Goal: Task Accomplishment & Management: Manage account settings

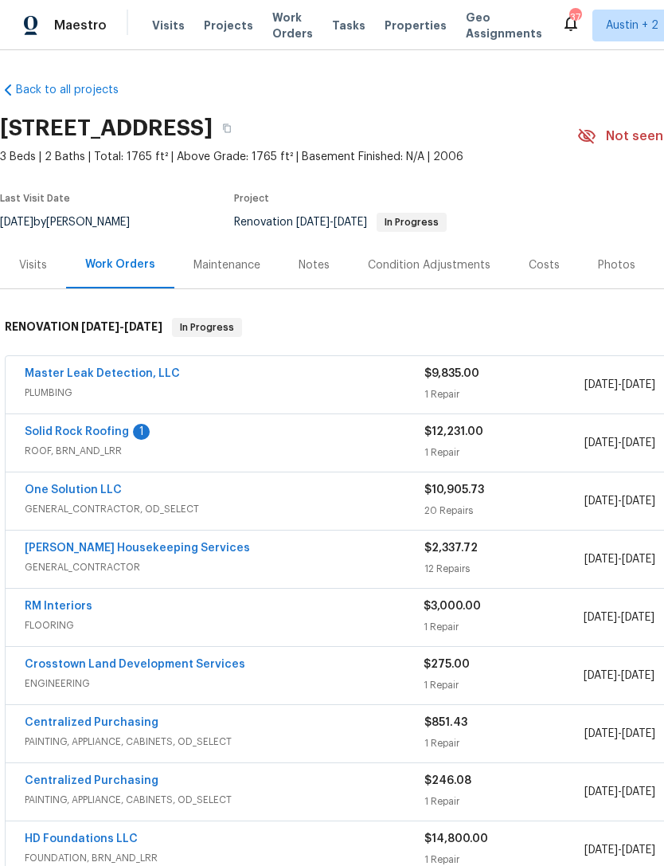
click at [386, 33] on span "Properties" at bounding box center [416, 26] width 62 height 16
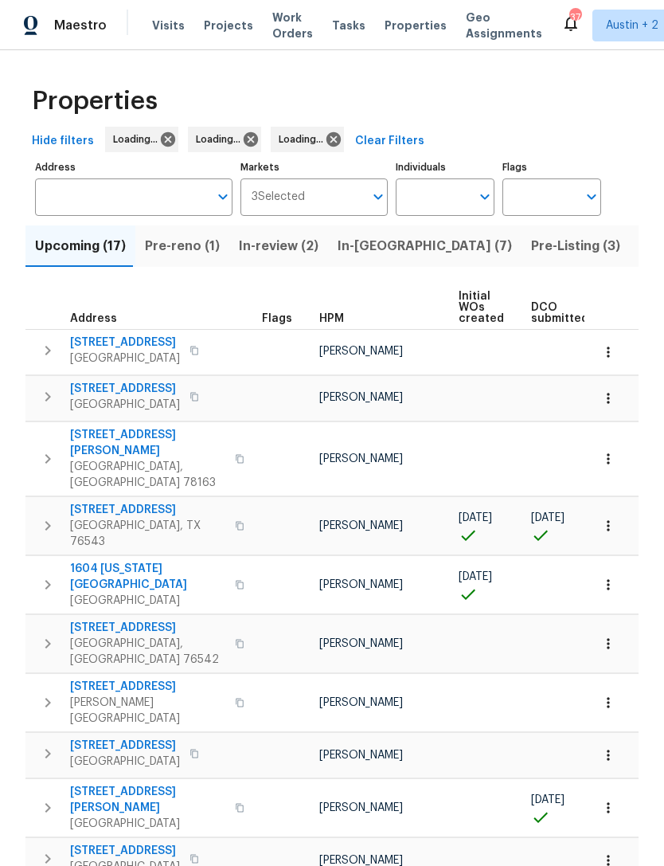
click at [163, 27] on span "Visits" at bounding box center [168, 26] width 33 height 16
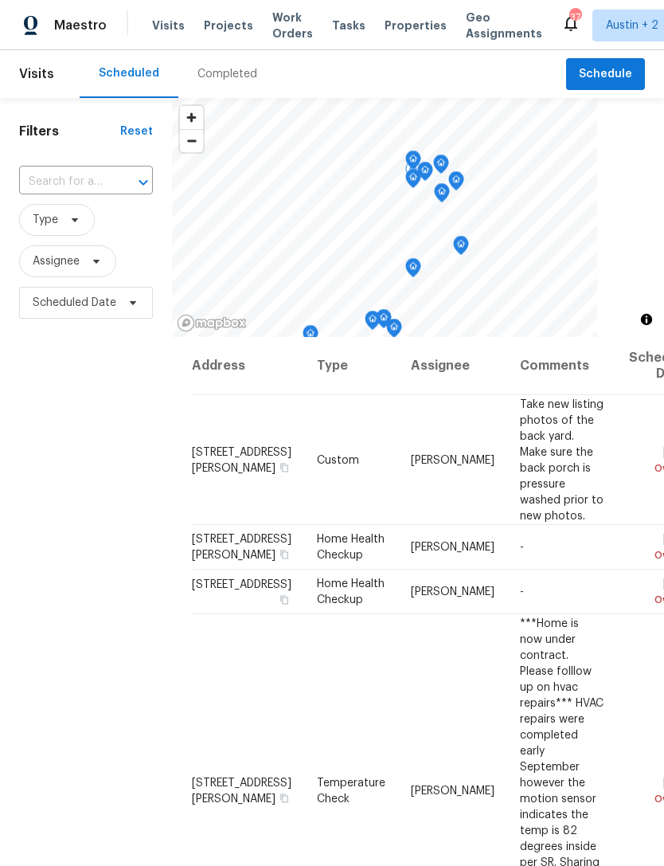
click at [0, 0] on icon at bounding box center [0, 0] width 0 height 0
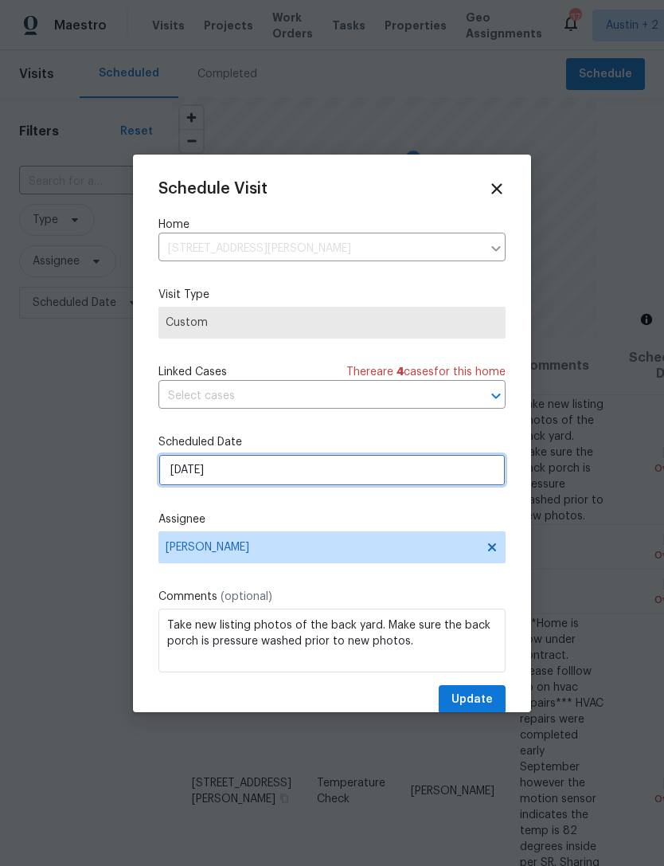
click at [205, 475] on input "10/9/2025" at bounding box center [331, 470] width 347 height 32
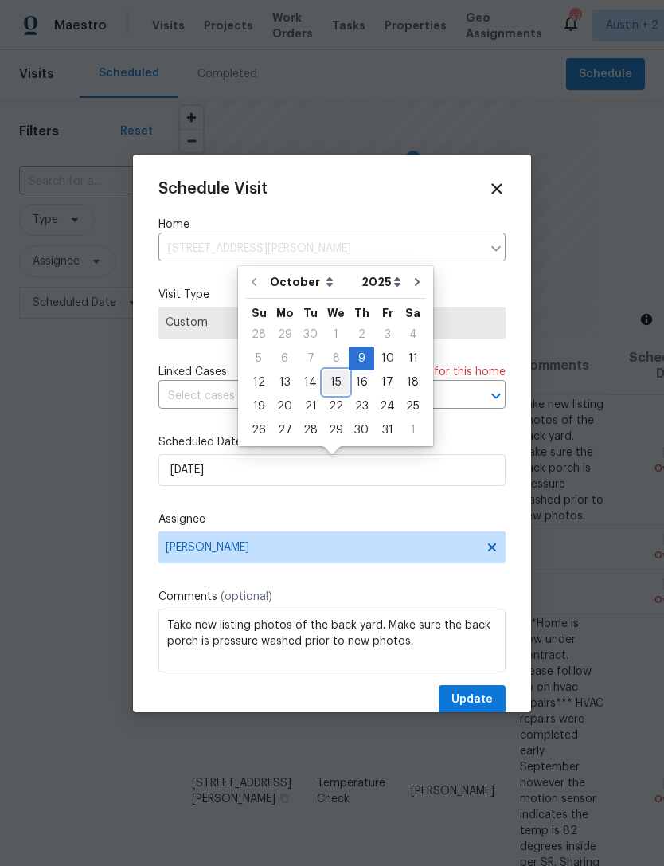
click at [334, 378] on div "15" at bounding box center [335, 382] width 25 height 22
type input "10/15/2025"
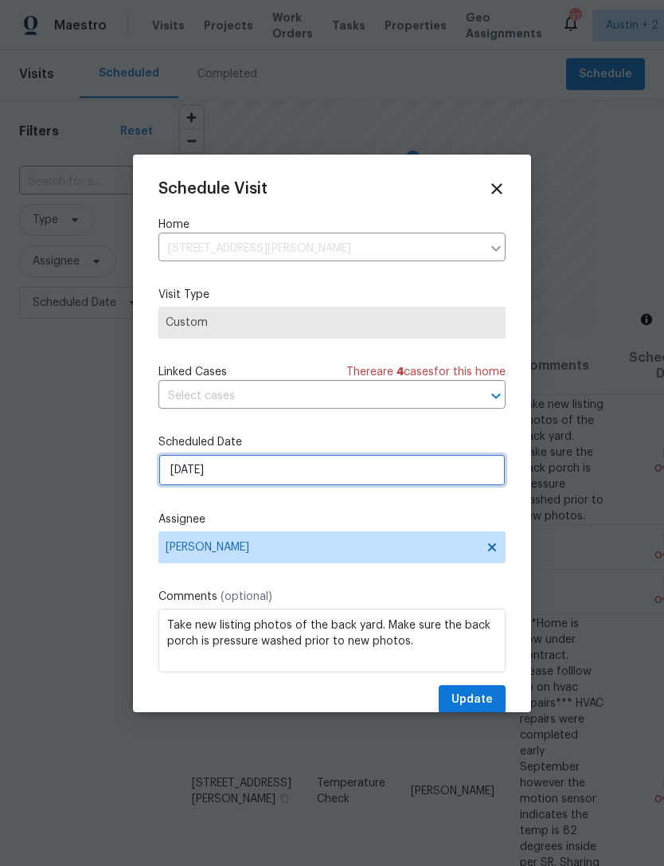
click at [436, 464] on input "10/15/2025" at bounding box center [331, 470] width 347 height 32
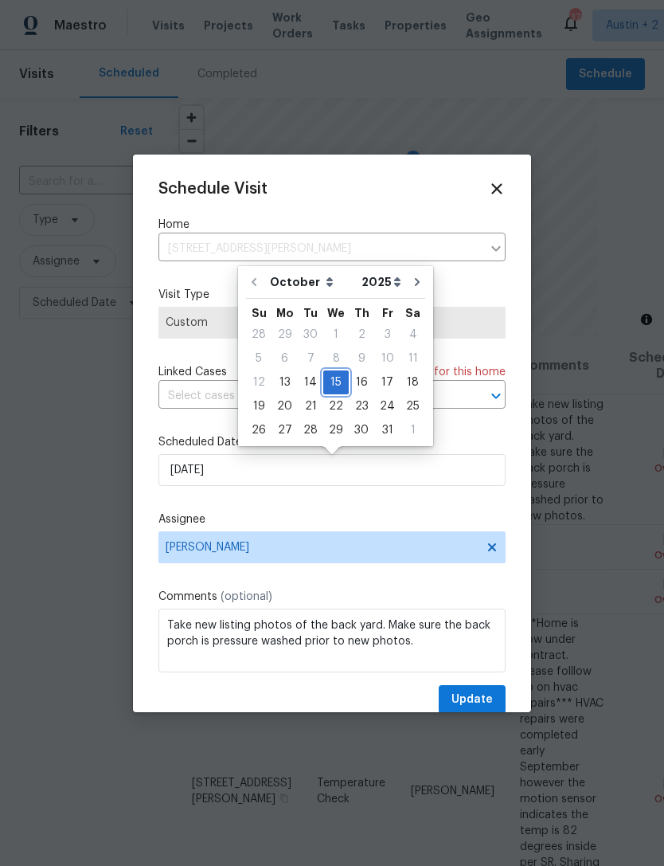
click at [330, 377] on div "15" at bounding box center [335, 382] width 25 height 22
click at [483, 693] on span "Update" at bounding box center [472, 700] width 41 height 20
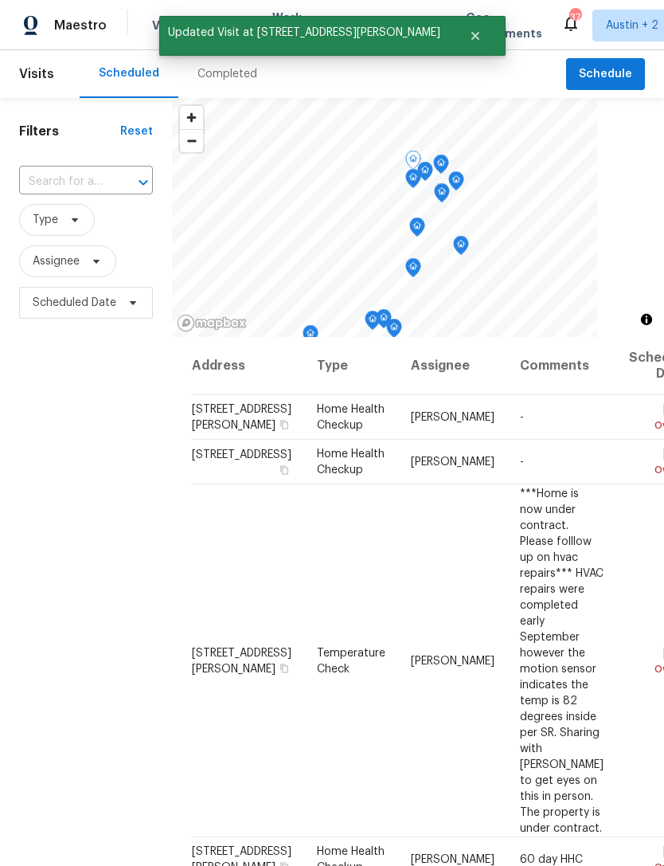
click at [0, 0] on icon at bounding box center [0, 0] width 0 height 0
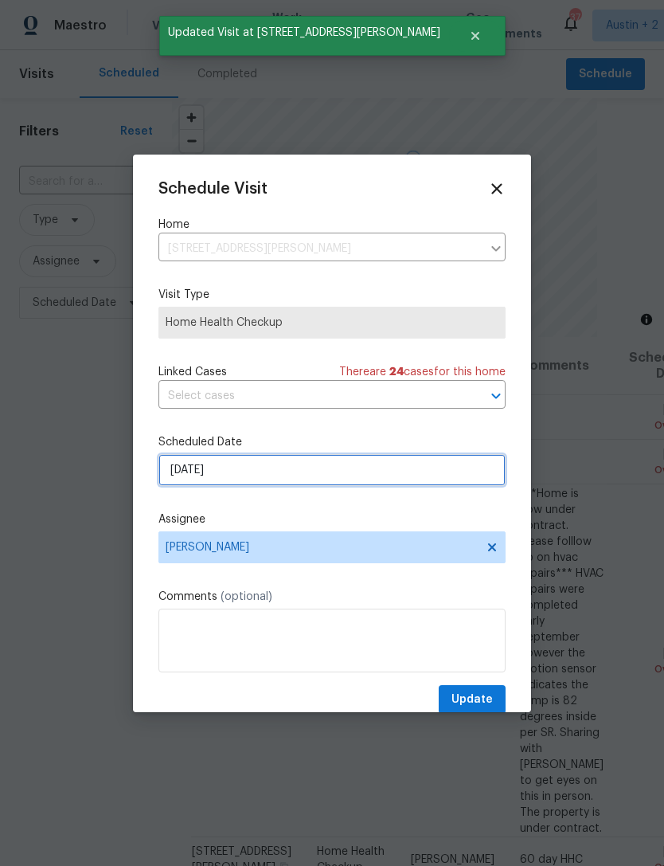
click at [440, 480] on input "10/9/2025" at bounding box center [331, 470] width 347 height 32
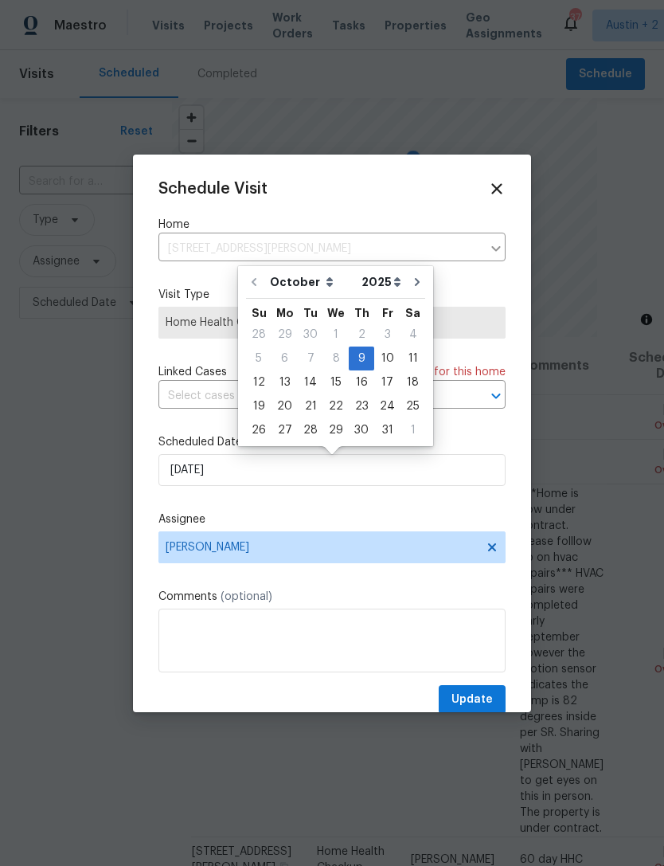
click at [448, 192] on div "Schedule Visit" at bounding box center [331, 189] width 347 height 18
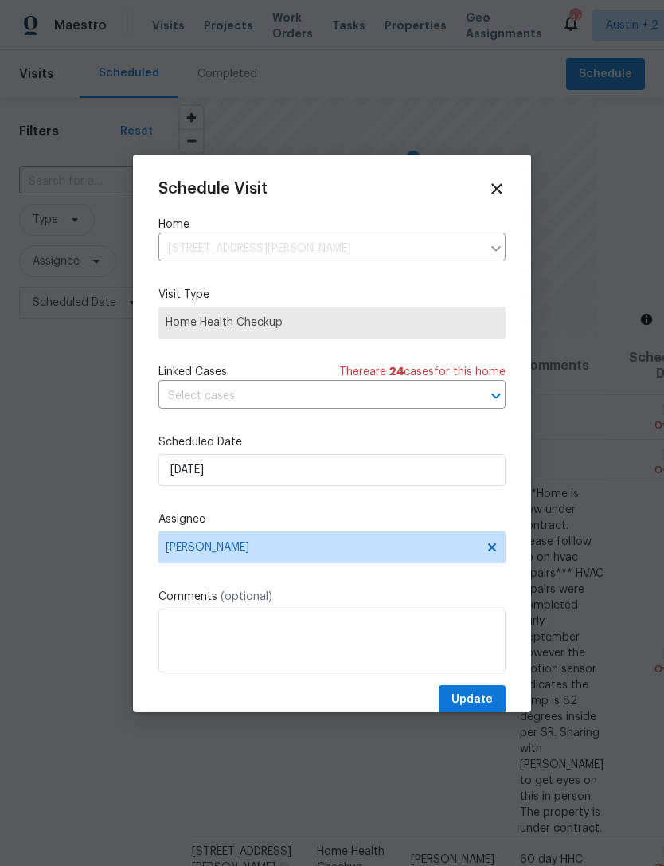
click at [495, 190] on icon at bounding box center [496, 188] width 10 height 10
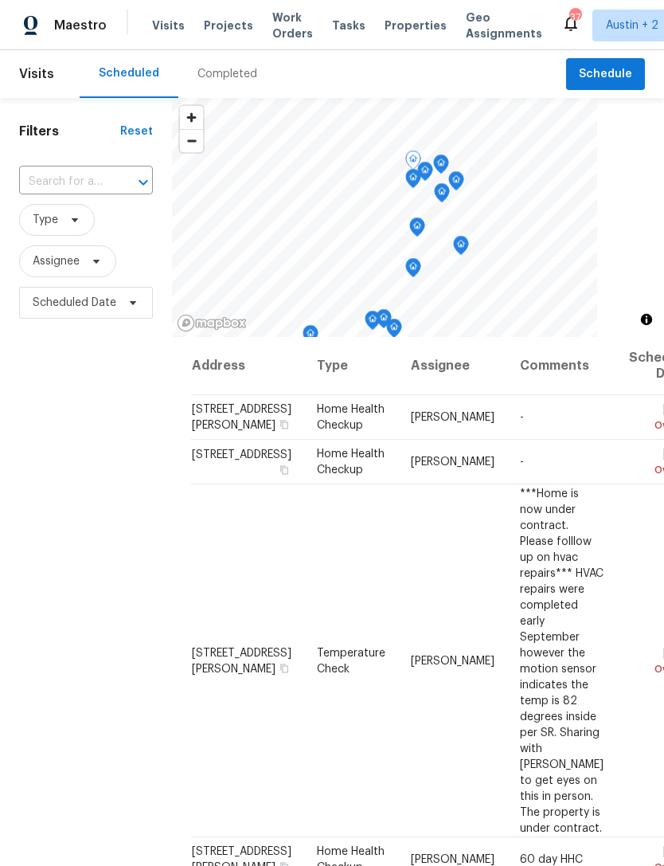
click at [0, 0] on icon at bounding box center [0, 0] width 0 height 0
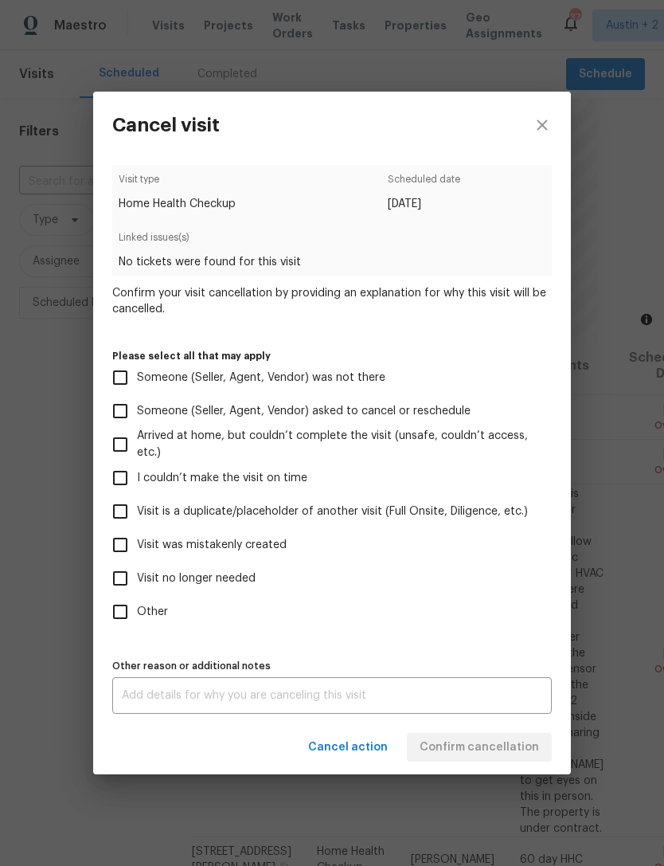
click at [131, 586] on input "Visit no longer needed" at bounding box center [120, 577] width 33 height 33
checkbox input "true"
click at [454, 695] on textarea at bounding box center [332, 695] width 420 height 11
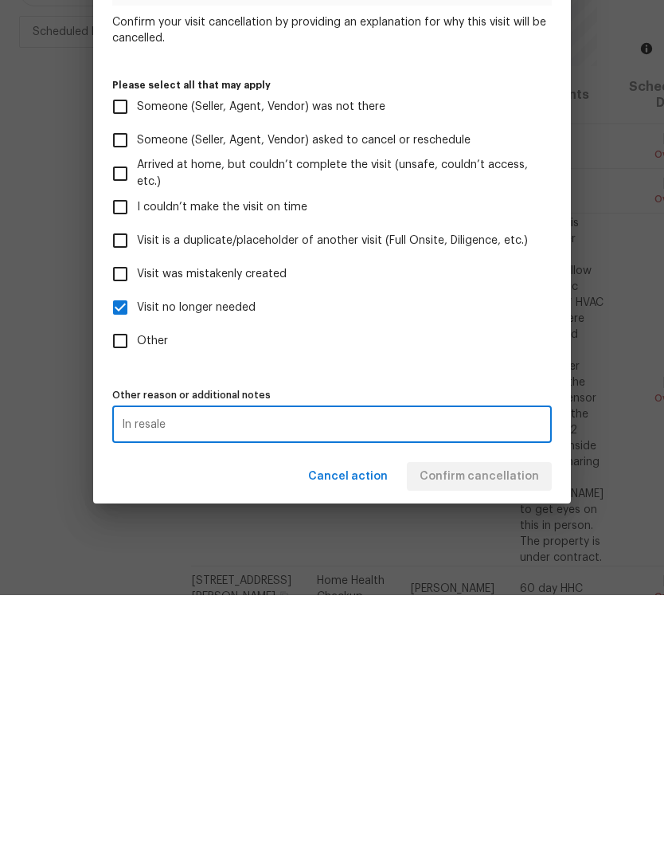
type textarea "In resale"
click at [523, 595] on label "Other" at bounding box center [322, 611] width 436 height 33
click at [137, 595] on input "Other" at bounding box center [120, 611] width 33 height 33
checkbox input "true"
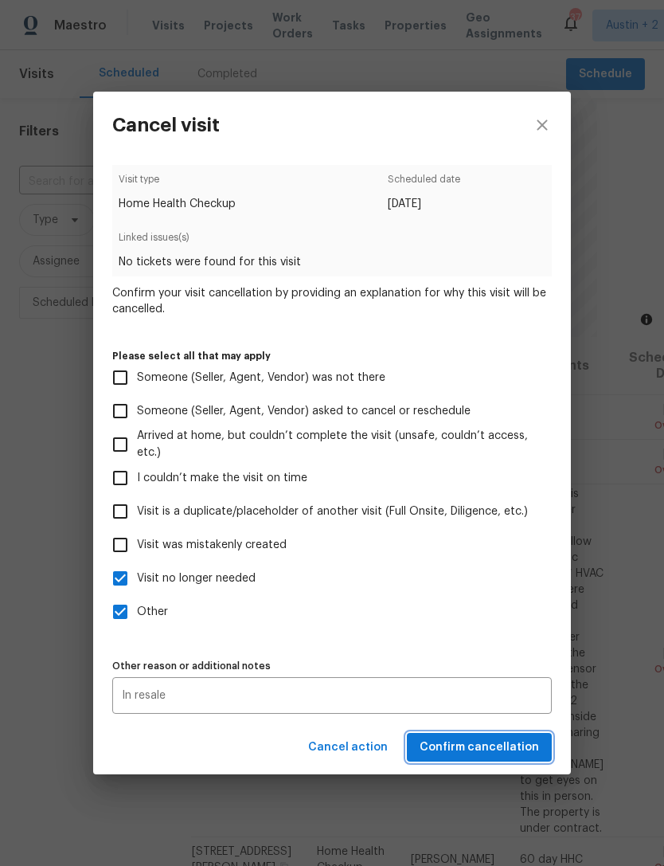
click at [512, 757] on span "Confirm cancellation" at bounding box center [479, 747] width 119 height 20
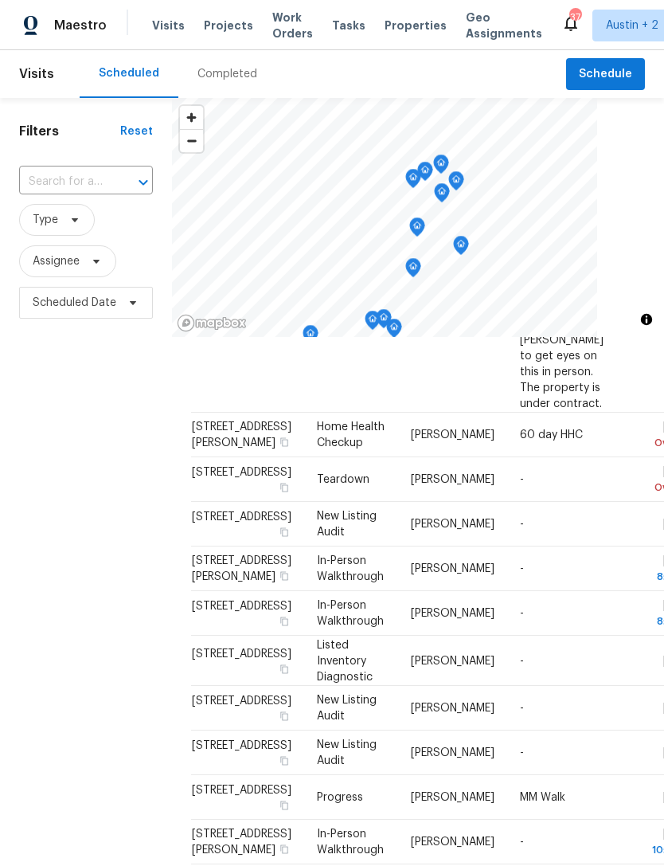
scroll to position [381, 0]
click at [45, 267] on span "Assignee" at bounding box center [56, 261] width 47 height 16
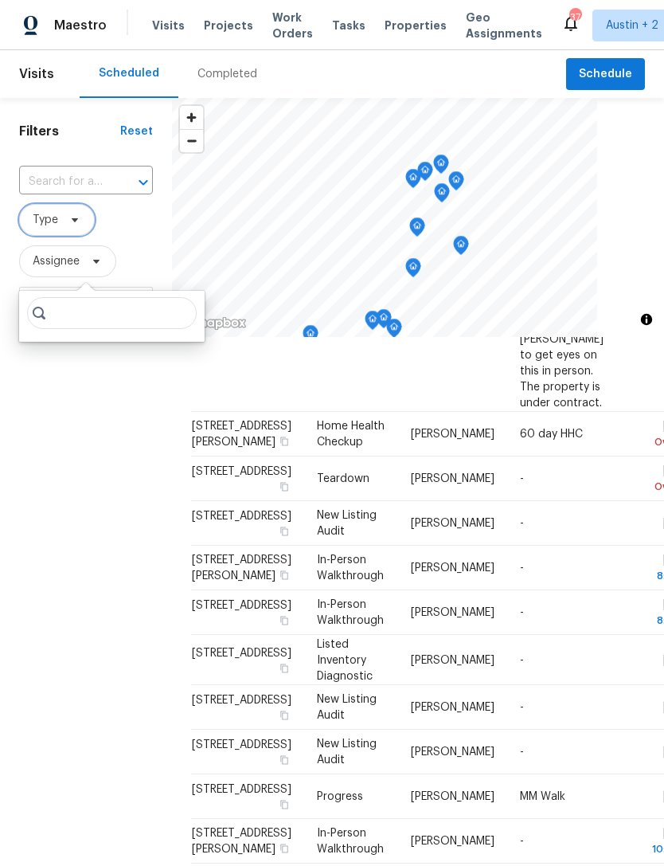
click at [53, 217] on span "Type" at bounding box center [45, 220] width 25 height 16
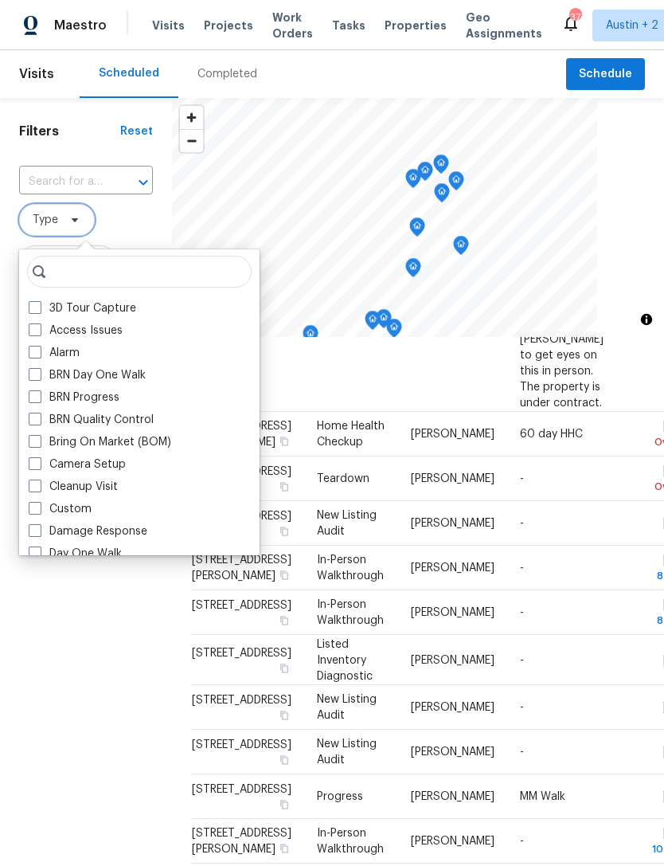
click at [47, 216] on span "Type" at bounding box center [45, 220] width 25 height 16
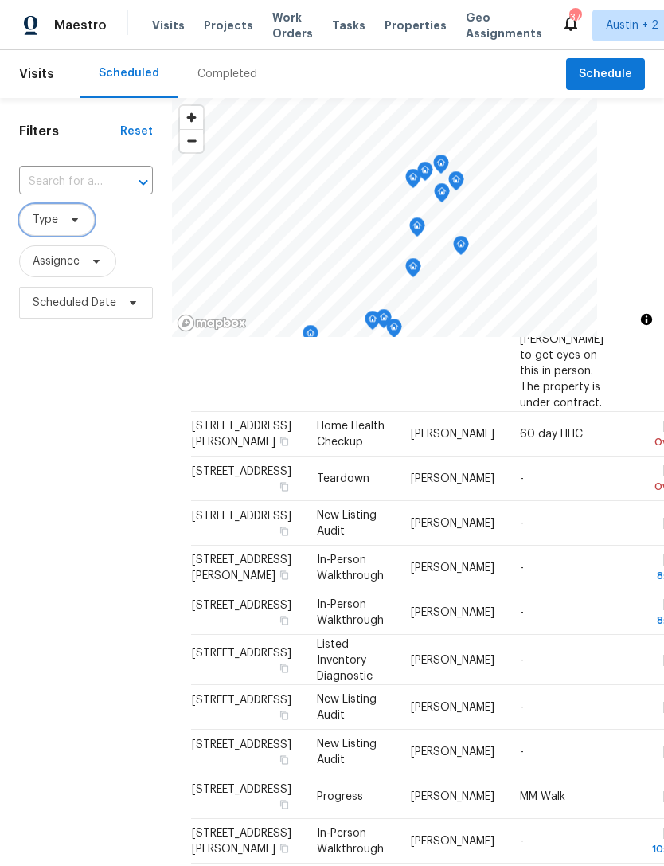
click at [40, 217] on span "Type" at bounding box center [45, 220] width 25 height 16
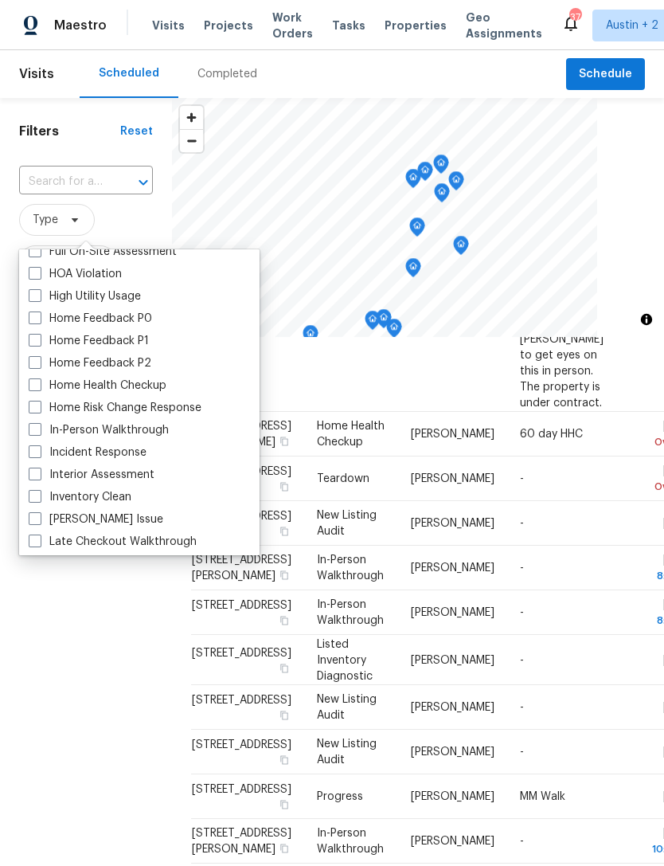
scroll to position [473, 0]
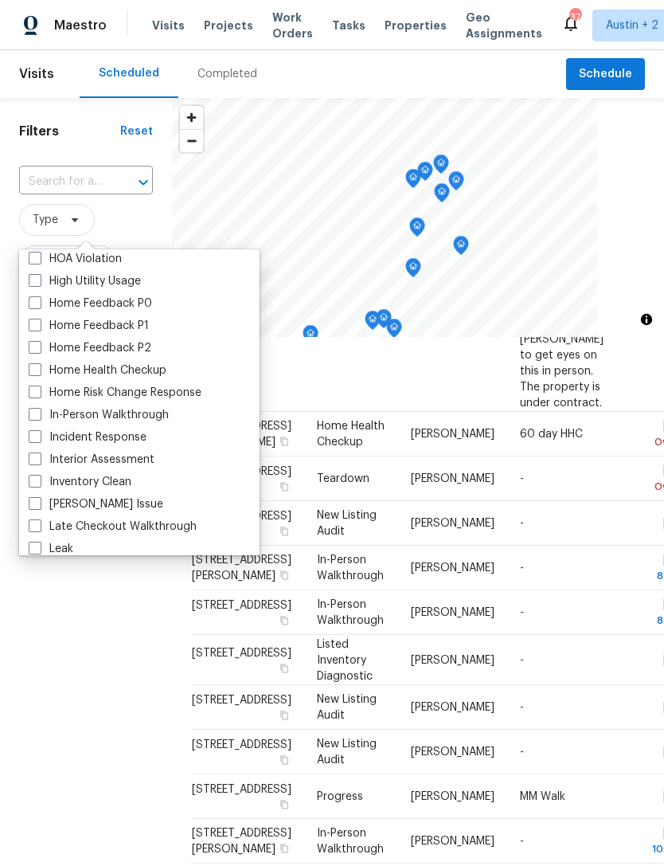
click at [34, 413] on span at bounding box center [35, 414] width 13 height 13
click at [34, 413] on input "In-Person Walkthrough" at bounding box center [34, 412] width 10 height 10
checkbox input "true"
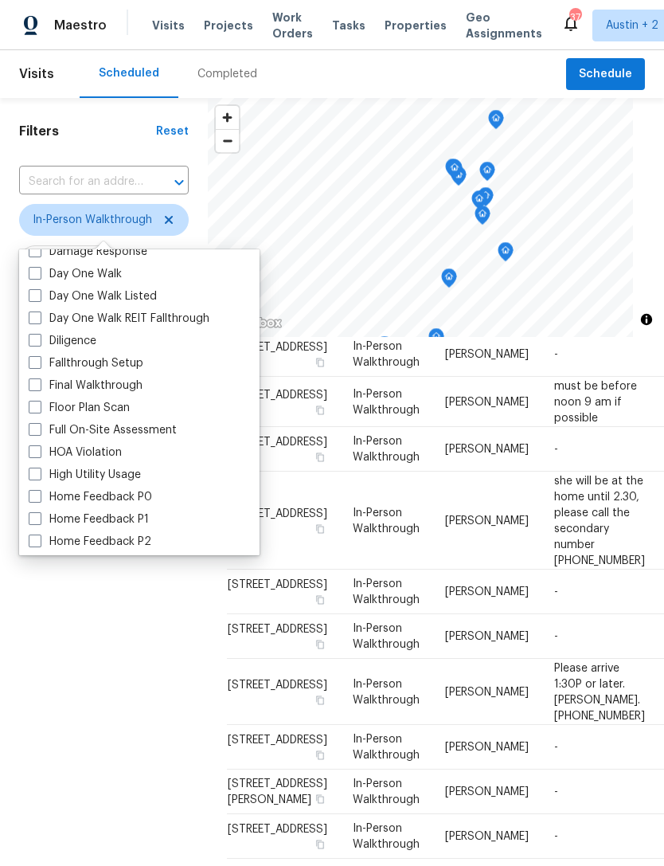
scroll to position [237, 0]
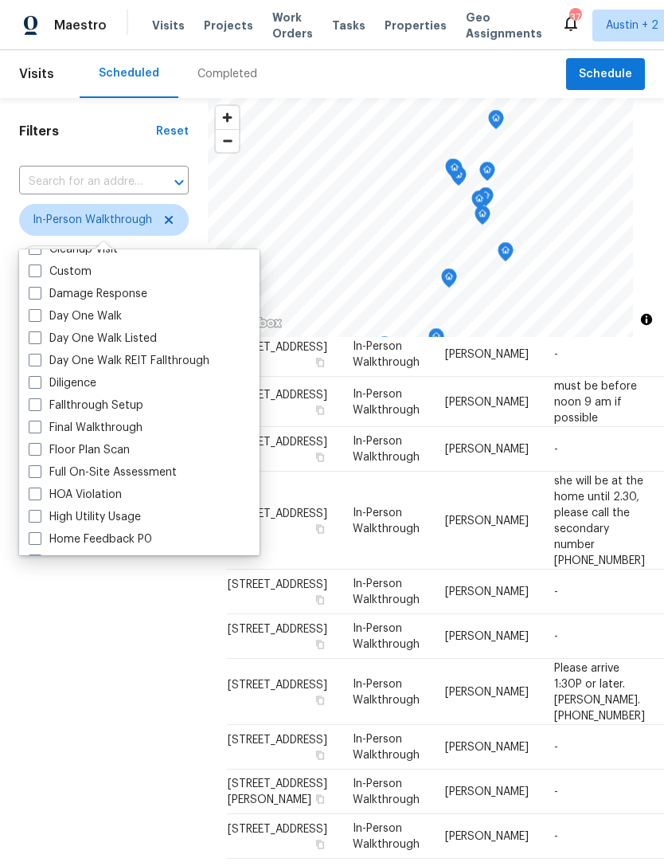
click at [33, 381] on span at bounding box center [35, 382] width 13 height 13
click at [33, 381] on input "Diligence" at bounding box center [34, 380] width 10 height 10
checkbox input "true"
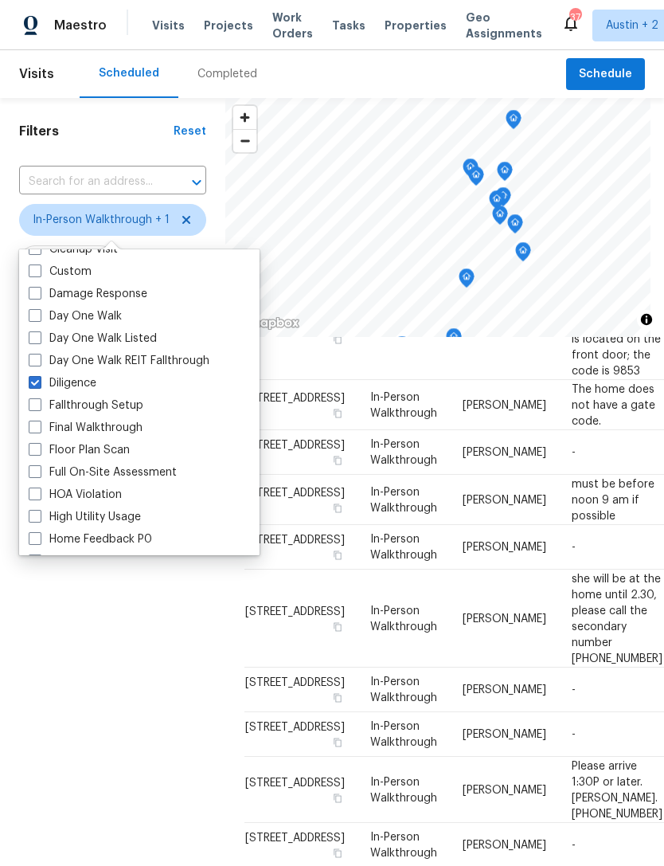
click at [99, 667] on div "Filters Reset ​ In-Person Walkthrough + 1 Assignee Scheduled Date" at bounding box center [112, 564] width 225 height 932
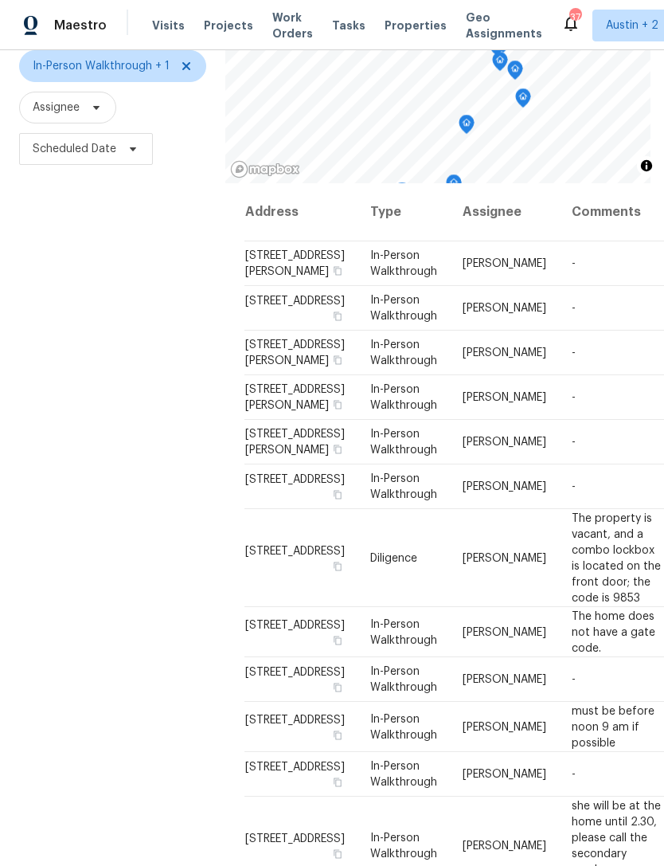
scroll to position [51, 0]
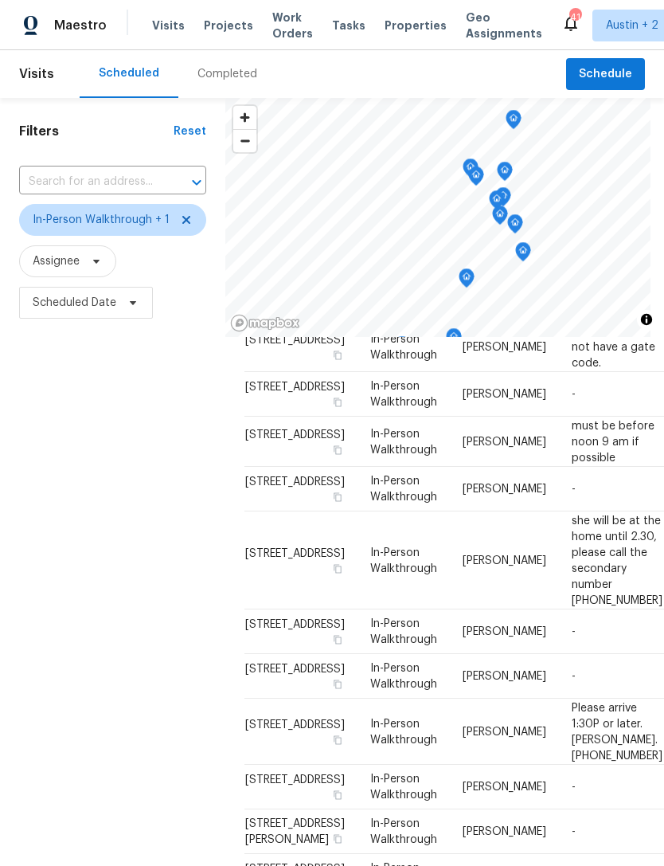
scroll to position [456, 0]
click at [610, 24] on span "Austin + 2" at bounding box center [632, 26] width 53 height 16
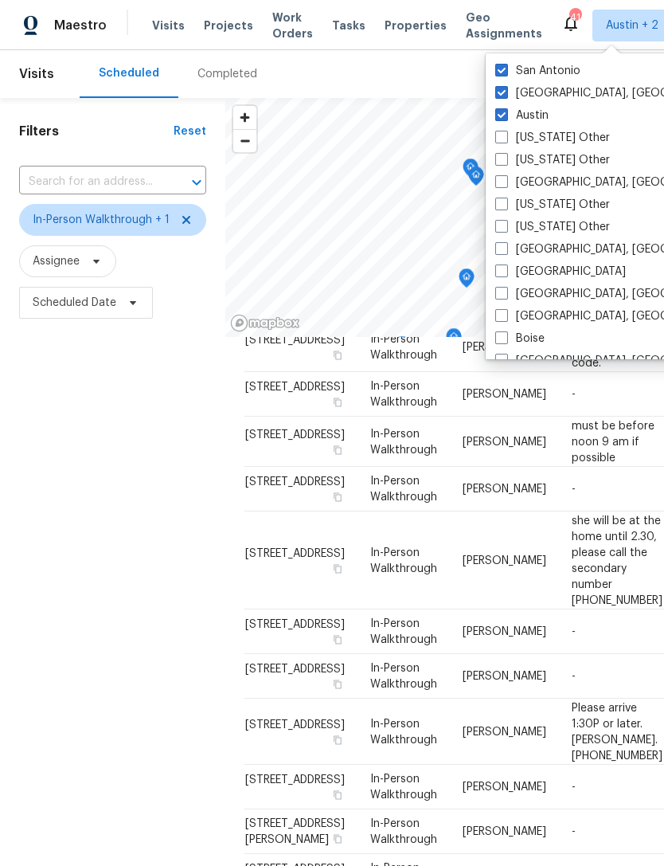
click at [505, 66] on span at bounding box center [501, 70] width 13 height 13
click at [505, 66] on input "San Antonio" at bounding box center [500, 68] width 10 height 10
checkbox input "false"
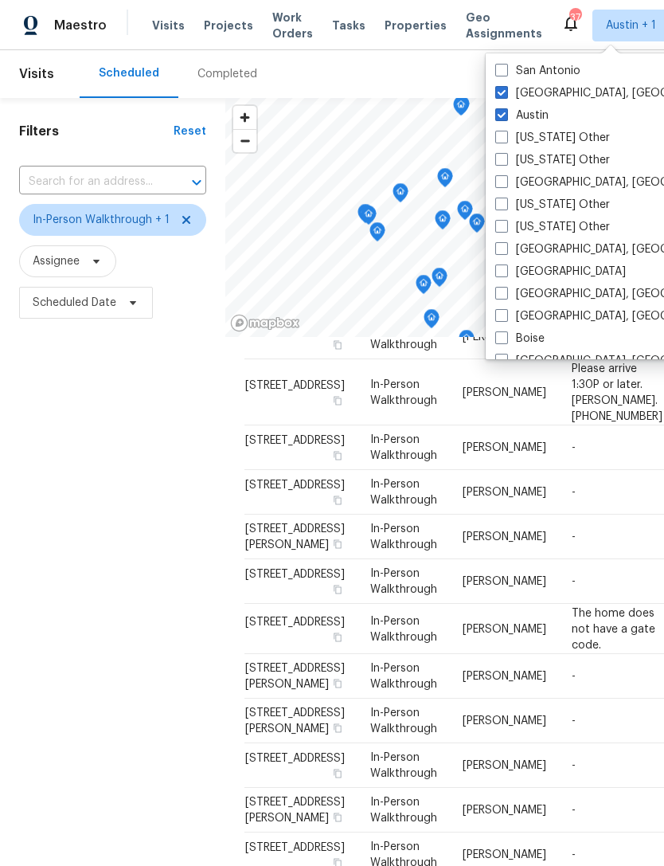
click at [133, 444] on div "Filters Reset ​ In-Person Walkthrough + 1 Assignee Scheduled Date" at bounding box center [112, 564] width 225 height 932
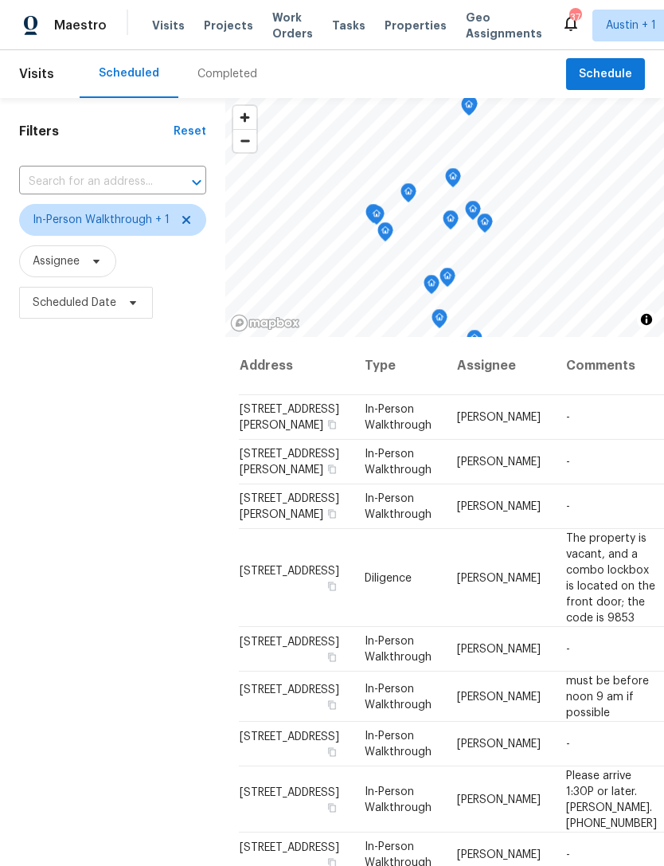
scroll to position [0, 6]
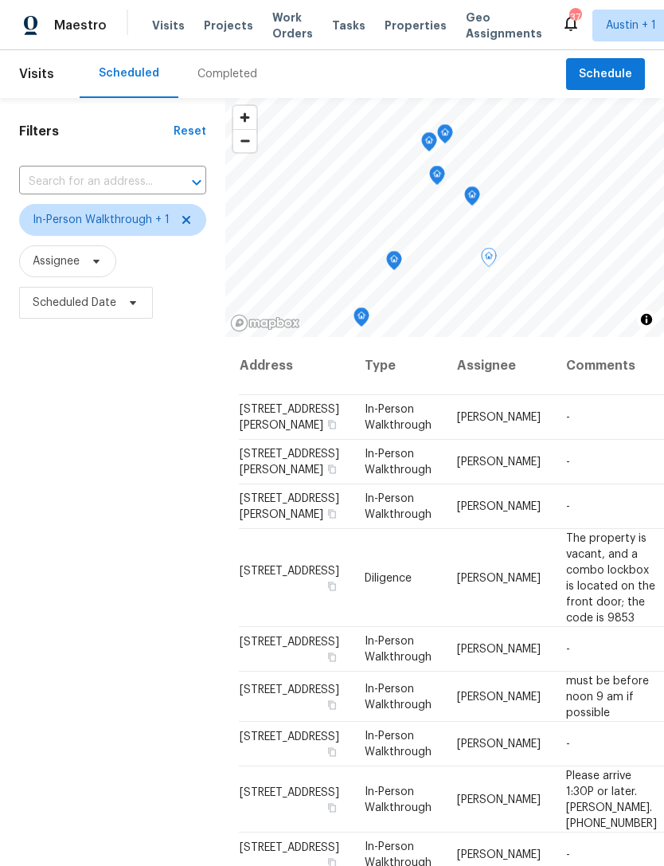
click at [211, 83] on div "Completed" at bounding box center [227, 74] width 98 height 48
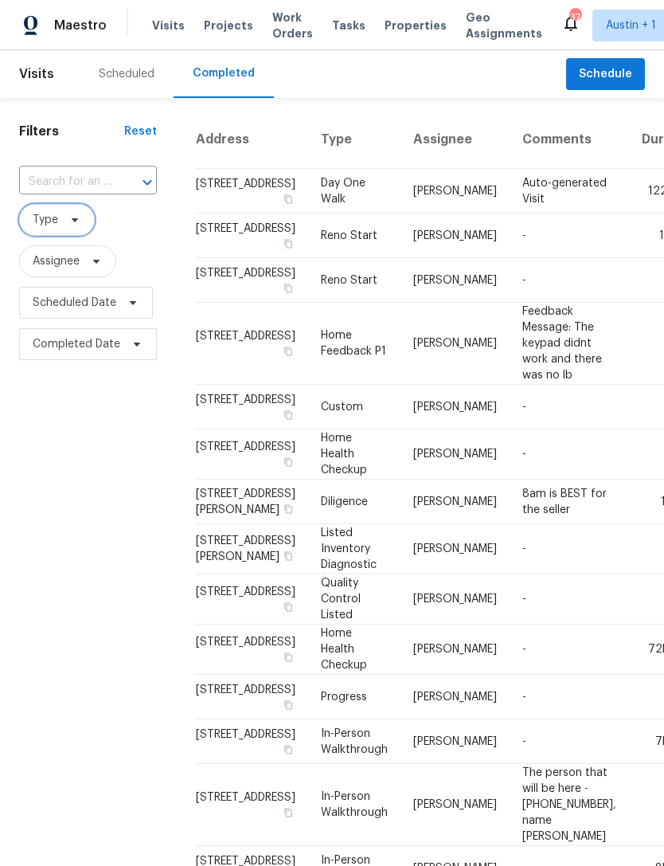
click at [52, 232] on span "Type" at bounding box center [57, 220] width 76 height 32
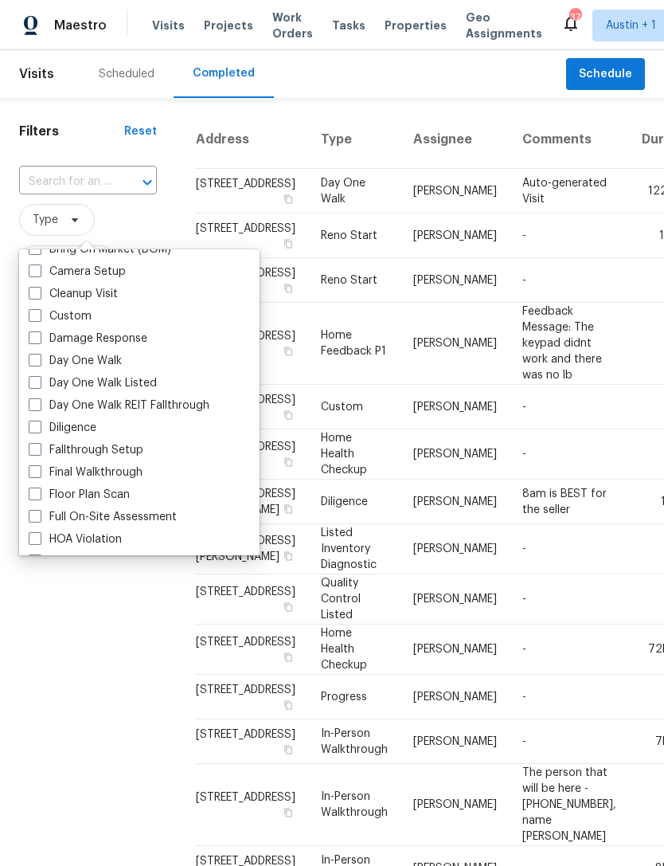
scroll to position [198, 0]
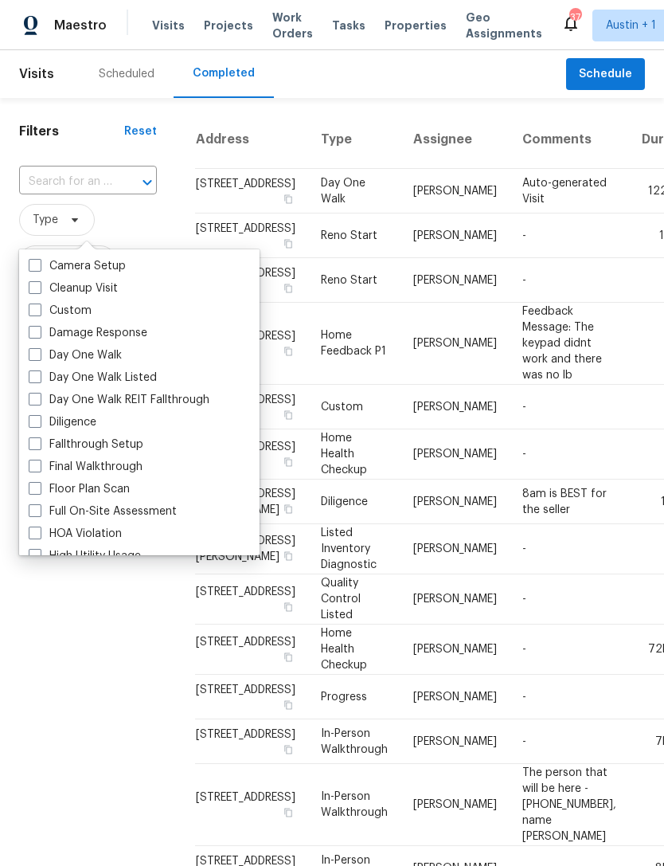
click at [30, 407] on label "Day One Walk REIT Fallthrough" at bounding box center [119, 400] width 181 height 16
click at [30, 402] on input "Day One Walk REIT Fallthrough" at bounding box center [34, 397] width 10 height 10
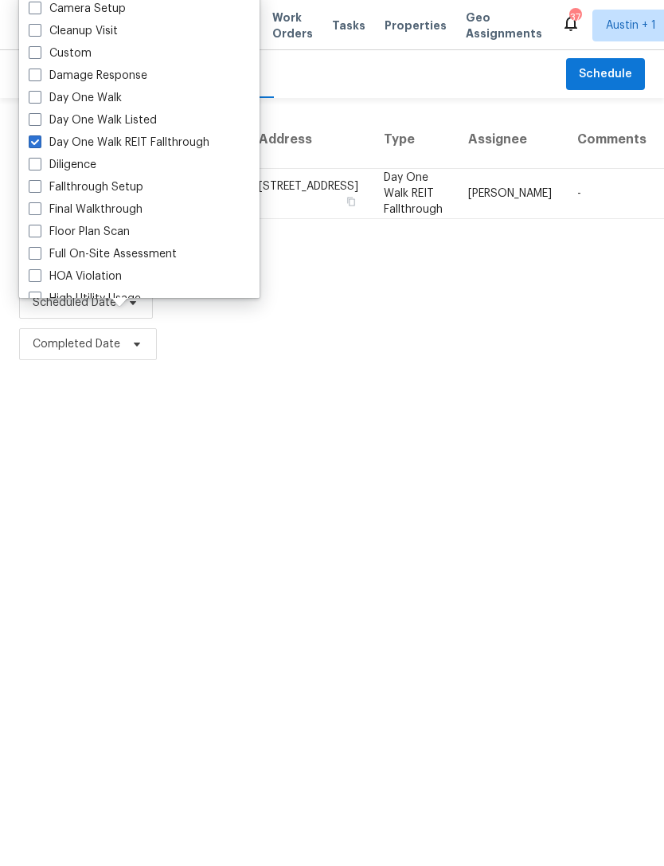
click at [33, 143] on span at bounding box center [35, 141] width 13 height 13
click at [33, 143] on input "Day One Walk REIT Fallthrough" at bounding box center [34, 140] width 10 height 10
checkbox input "false"
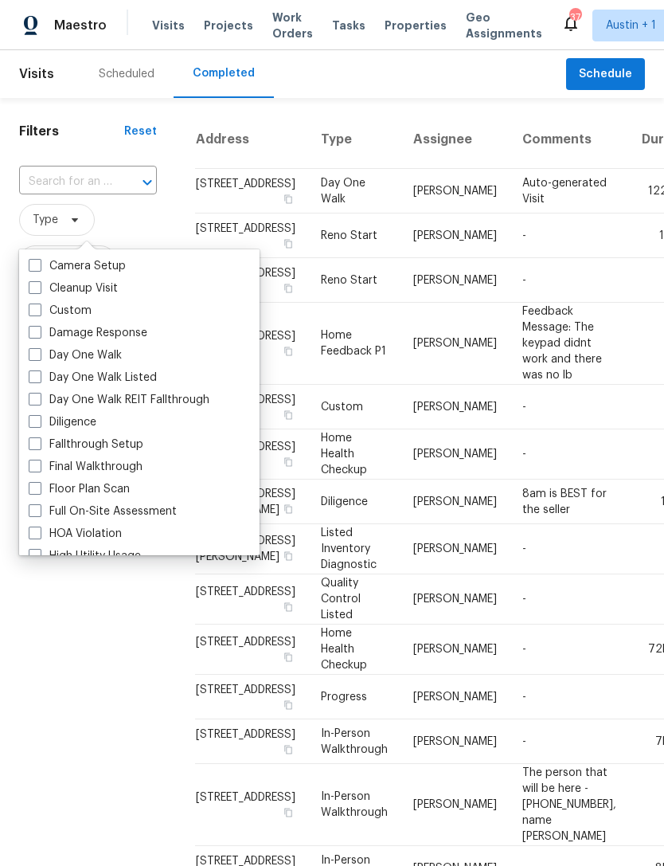
click at [33, 158] on div "Filters Reset ​ Type Assignee Scheduled Date Completed Date" at bounding box center [88, 766] width 176 height 1336
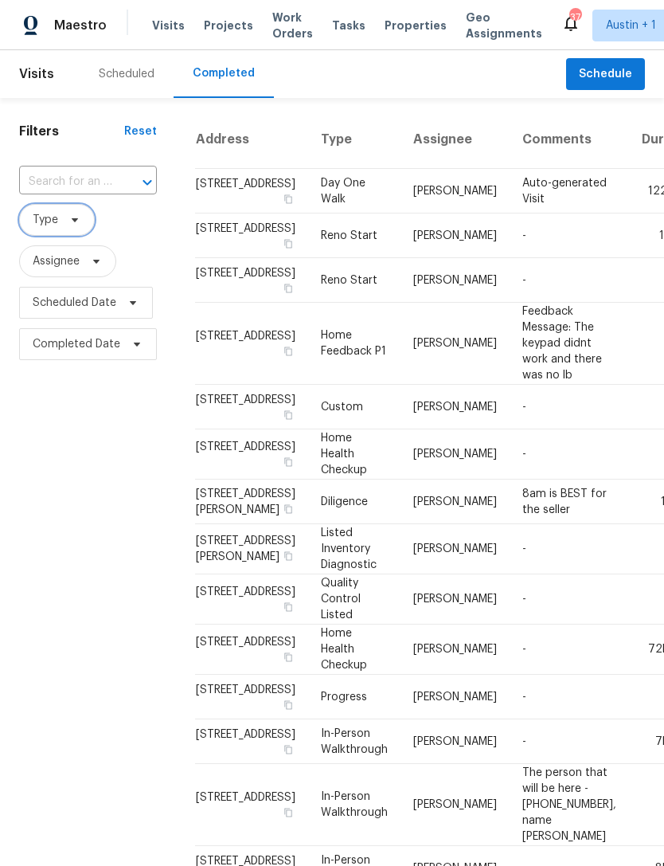
click at [45, 225] on span "Type" at bounding box center [45, 220] width 25 height 16
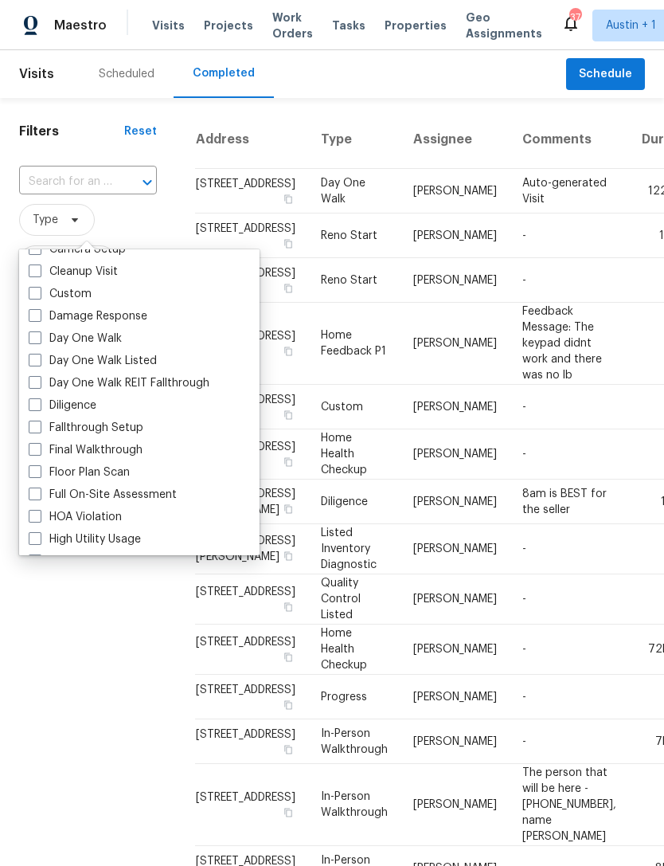
scroll to position [216, 0]
click at [36, 397] on span at bounding box center [35, 403] width 13 height 13
click at [36, 397] on input "Diligence" at bounding box center [34, 402] width 10 height 10
checkbox input "true"
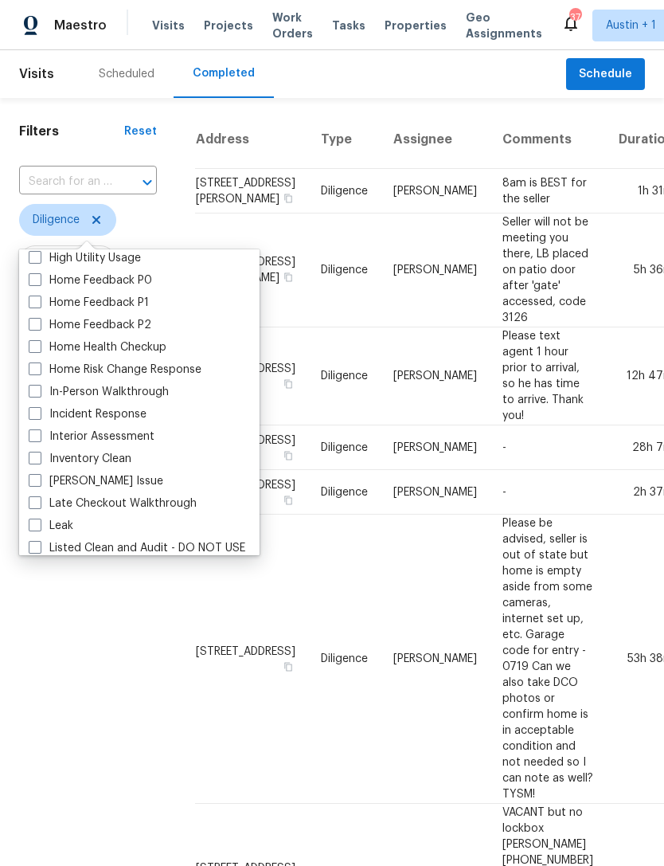
scroll to position [497, 0]
click at [30, 386] on span at bounding box center [35, 390] width 13 height 13
click at [30, 386] on input "In-Person Walkthrough" at bounding box center [34, 388] width 10 height 10
checkbox input "true"
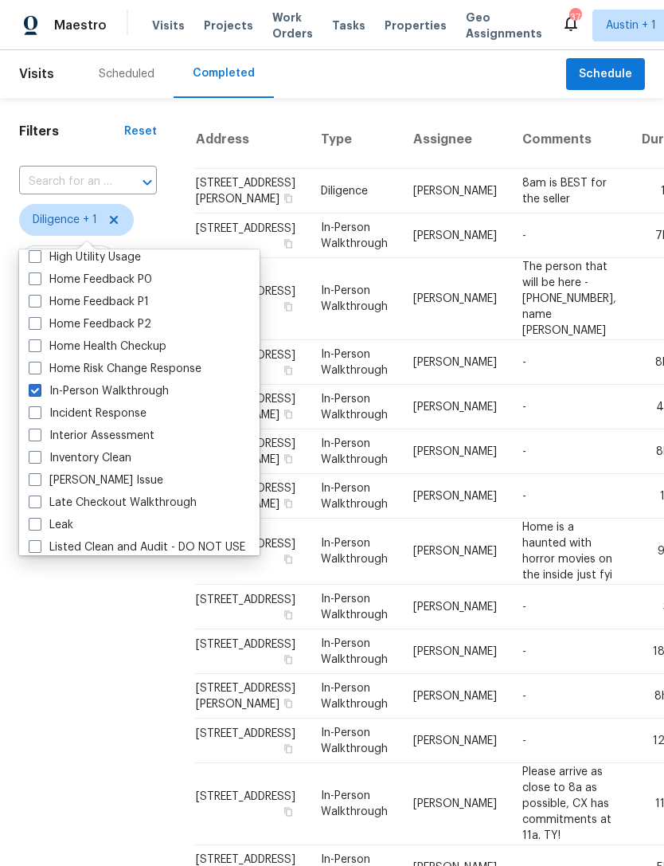
click at [80, 620] on div "Filters Reset ​ Diligence + 1 Assignee Scheduled Date Completed Date" at bounding box center [88, 880] width 176 height 1564
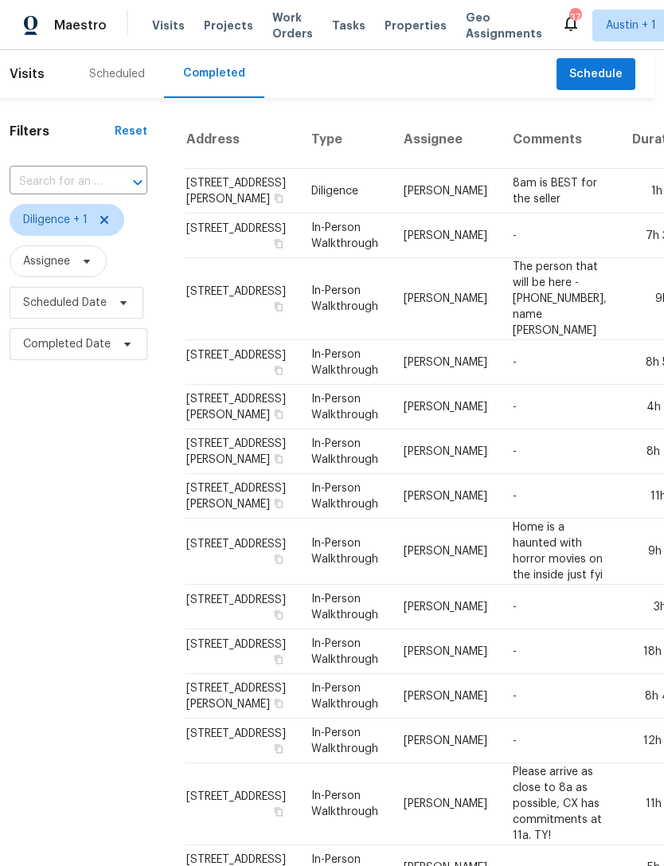
scroll to position [0, 10]
click at [104, 78] on div "Scheduled" at bounding box center [117, 74] width 56 height 16
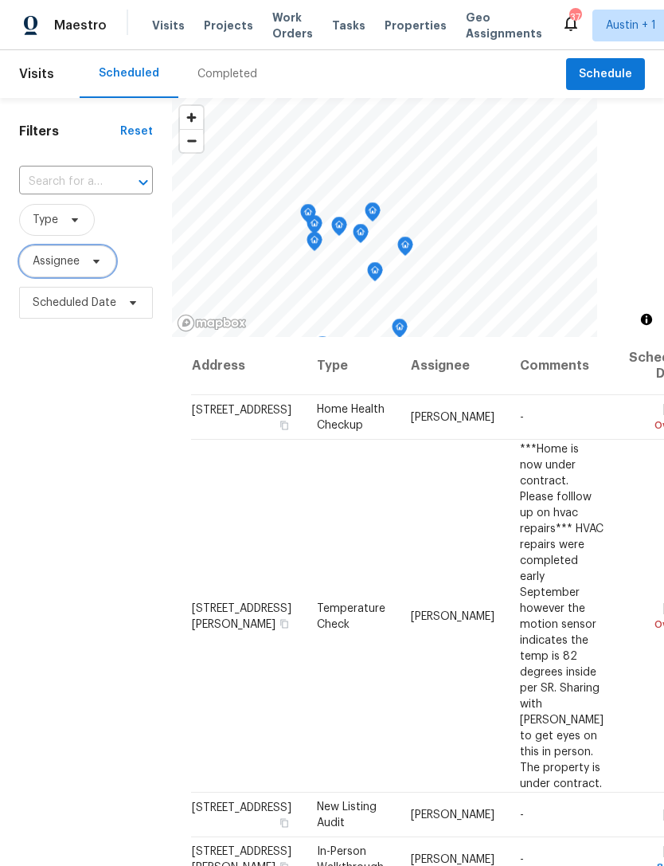
click at [53, 264] on span "Assignee" at bounding box center [56, 261] width 47 height 16
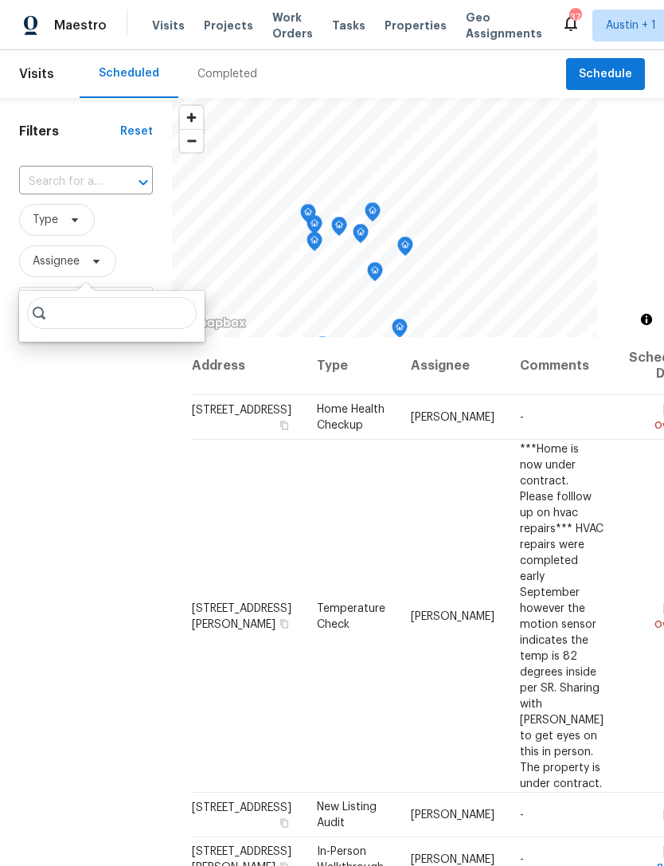
click at [72, 319] on input "search" at bounding box center [112, 313] width 170 height 32
click at [124, 226] on span "Type" at bounding box center [86, 220] width 134 height 32
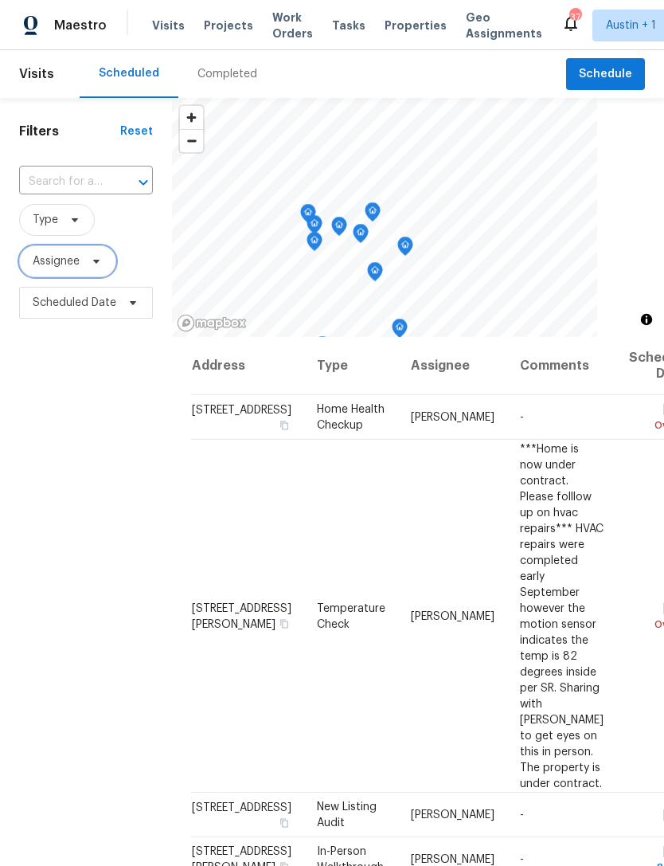
click at [50, 264] on span "Assignee" at bounding box center [56, 261] width 47 height 16
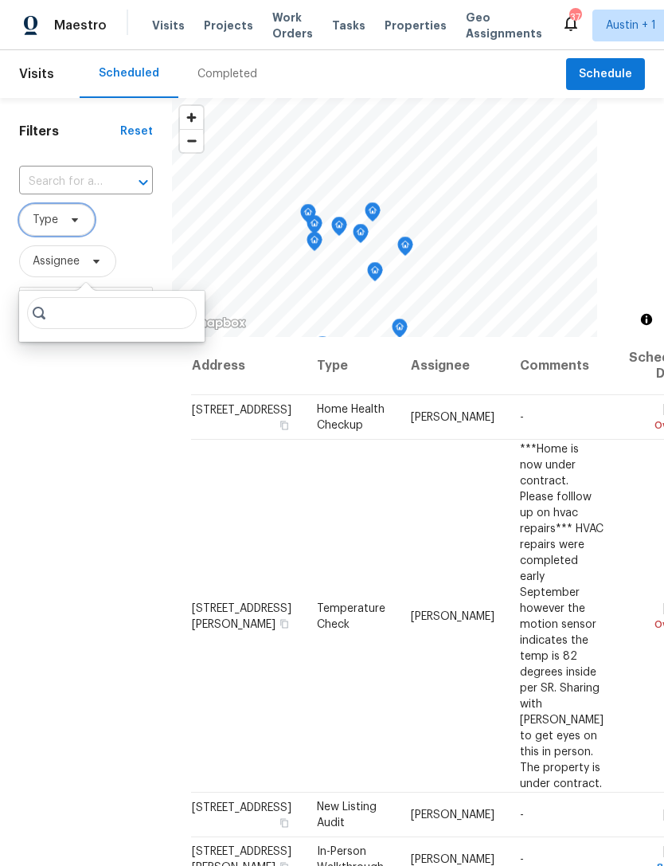
click at [37, 225] on span "Type" at bounding box center [45, 220] width 25 height 16
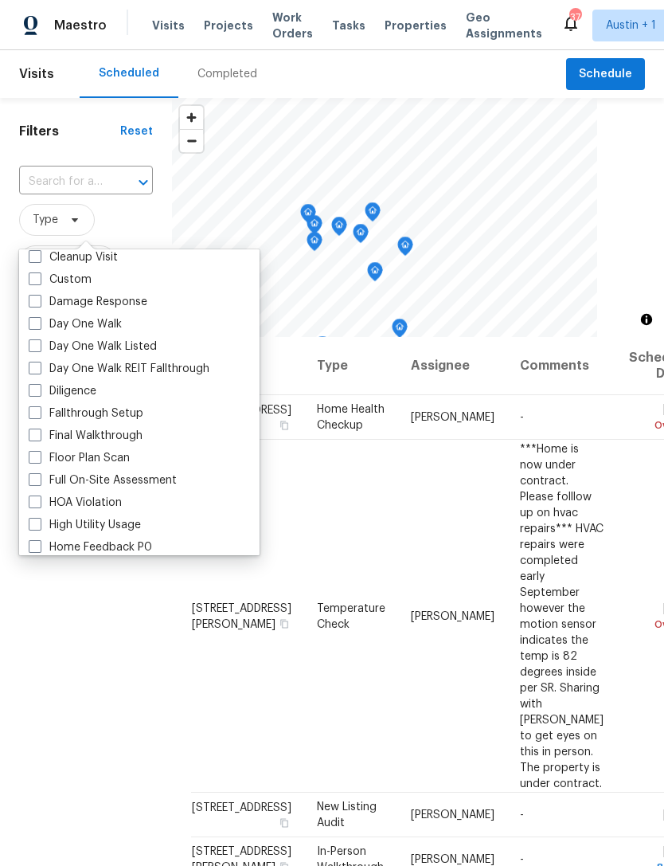
scroll to position [237, 0]
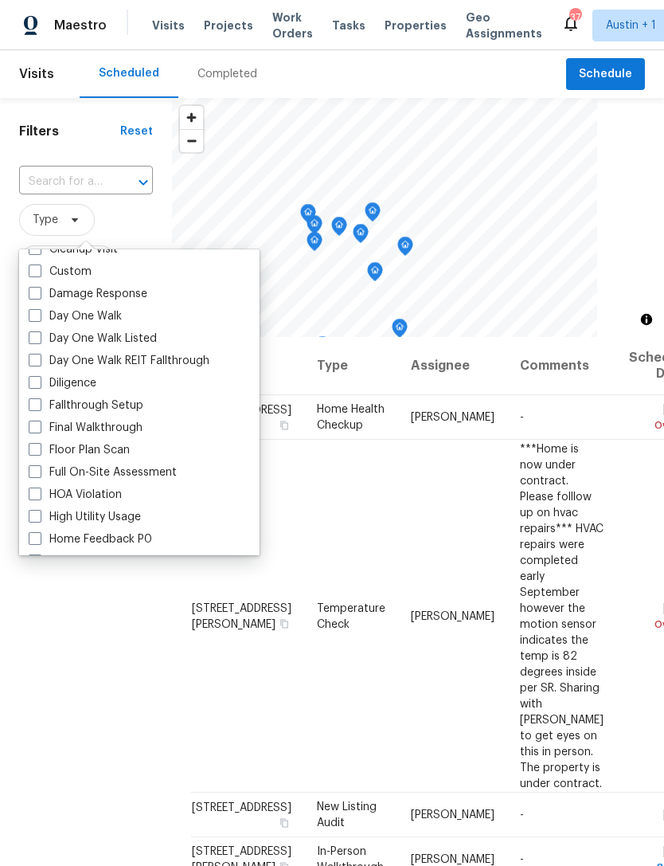
click at [34, 381] on span at bounding box center [35, 382] width 13 height 13
click at [34, 381] on input "Diligence" at bounding box center [34, 380] width 10 height 10
checkbox input "true"
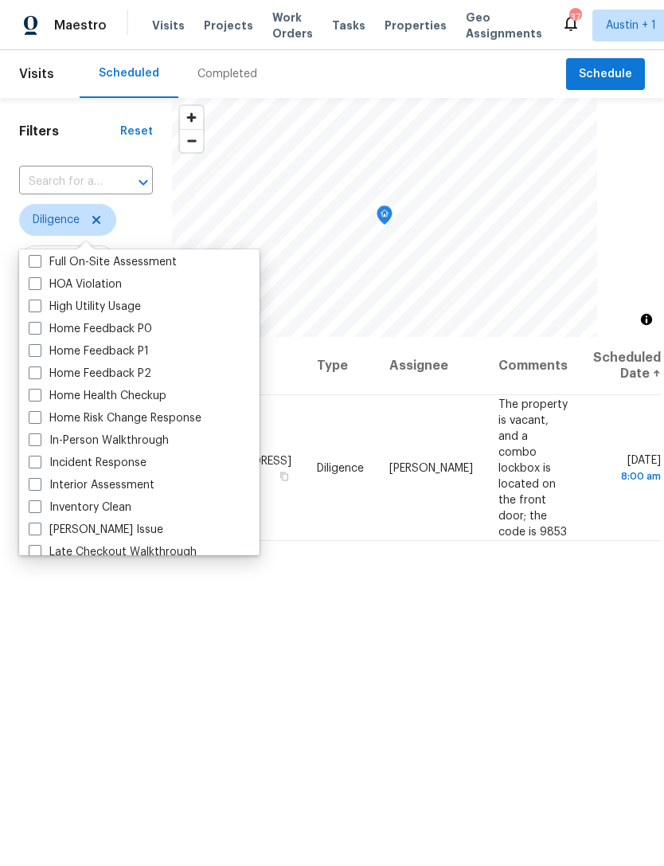
scroll to position [448, 0]
click at [33, 438] on span at bounding box center [35, 438] width 13 height 13
click at [33, 438] on input "In-Person Walkthrough" at bounding box center [34, 437] width 10 height 10
checkbox input "true"
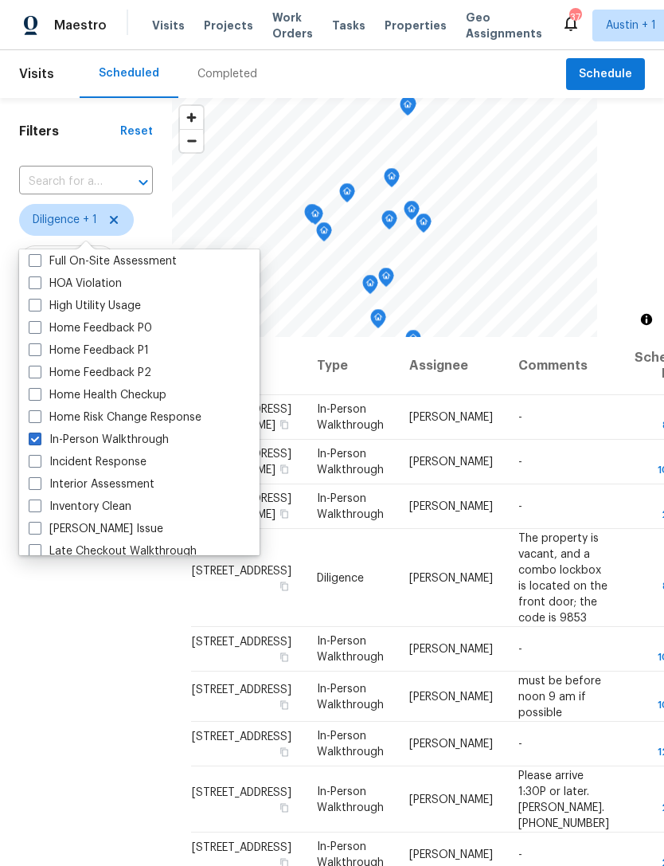
click at [46, 643] on div "Filters Reset ​ Diligence + 1 Assignee Scheduled Date" at bounding box center [86, 564] width 172 height 932
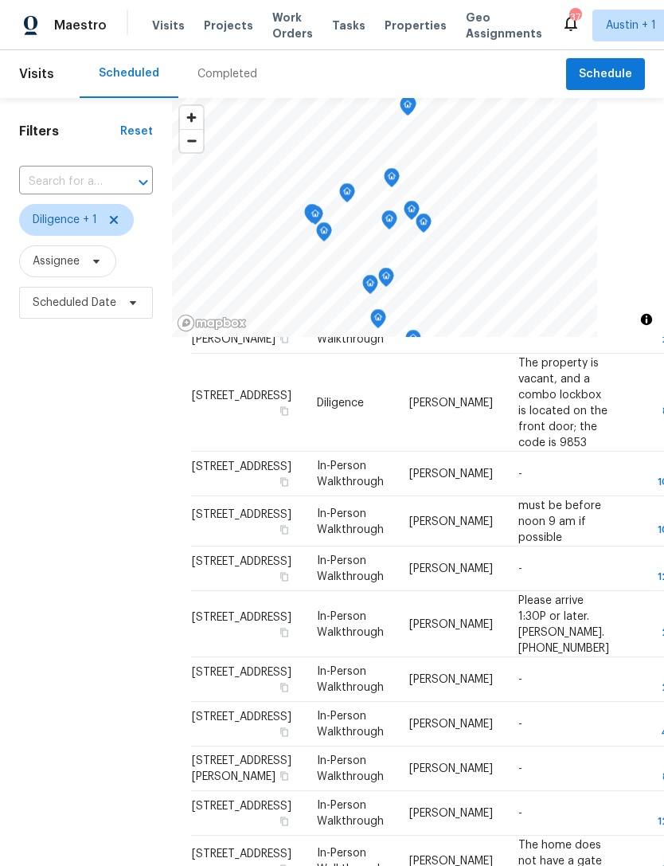
scroll to position [176, 0]
click at [108, 451] on div "Filters Reset ​ Diligence + 1 Assignee Scheduled Date" at bounding box center [86, 564] width 172 height 932
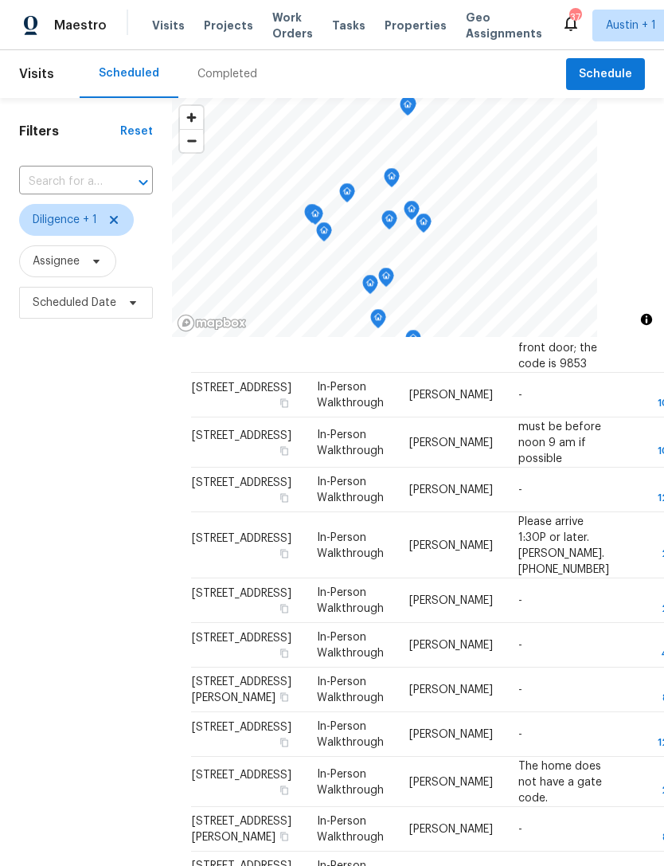
scroll to position [256, 0]
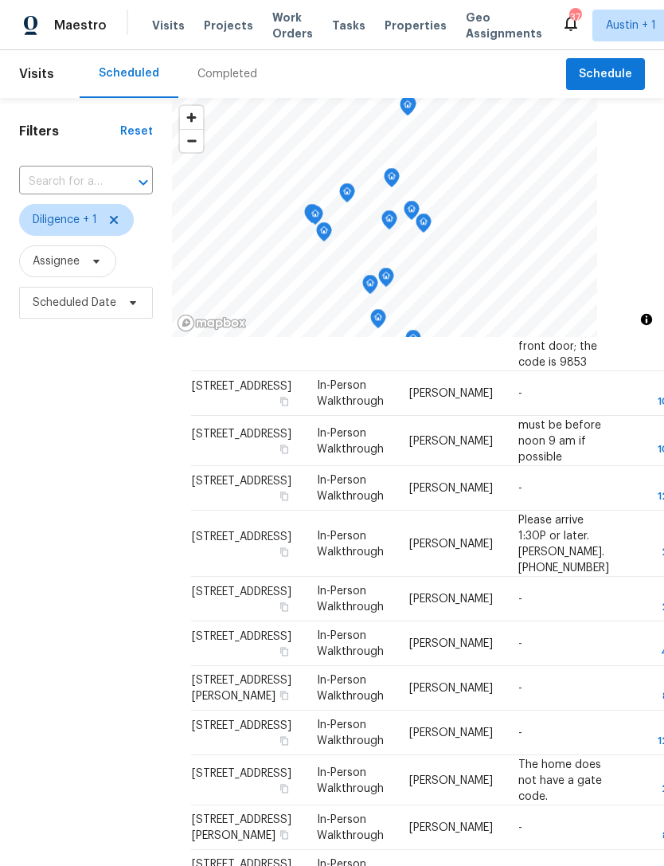
click at [102, 455] on div "Filters Reset ​ Diligence + 1 Assignee Scheduled Date" at bounding box center [86, 564] width 172 height 932
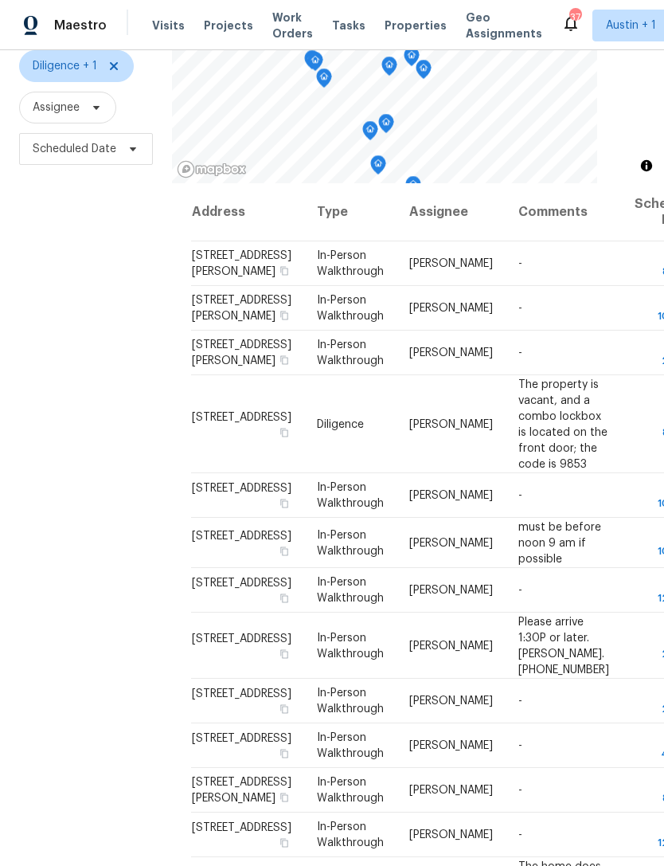
scroll to position [0, 0]
click at [389, 31] on span "Properties" at bounding box center [416, 26] width 62 height 16
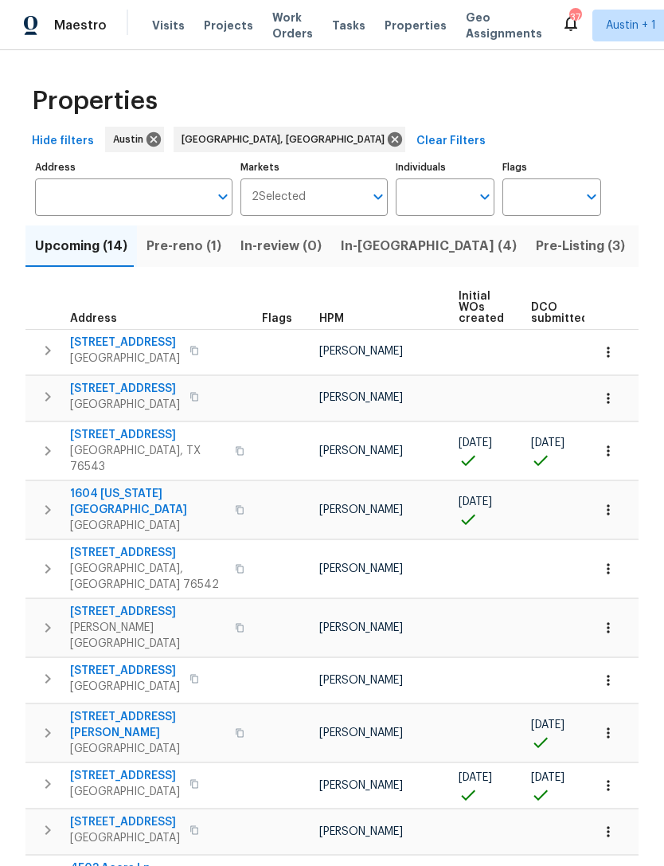
click at [182, 255] on span "Pre-reno (1)" at bounding box center [184, 246] width 75 height 22
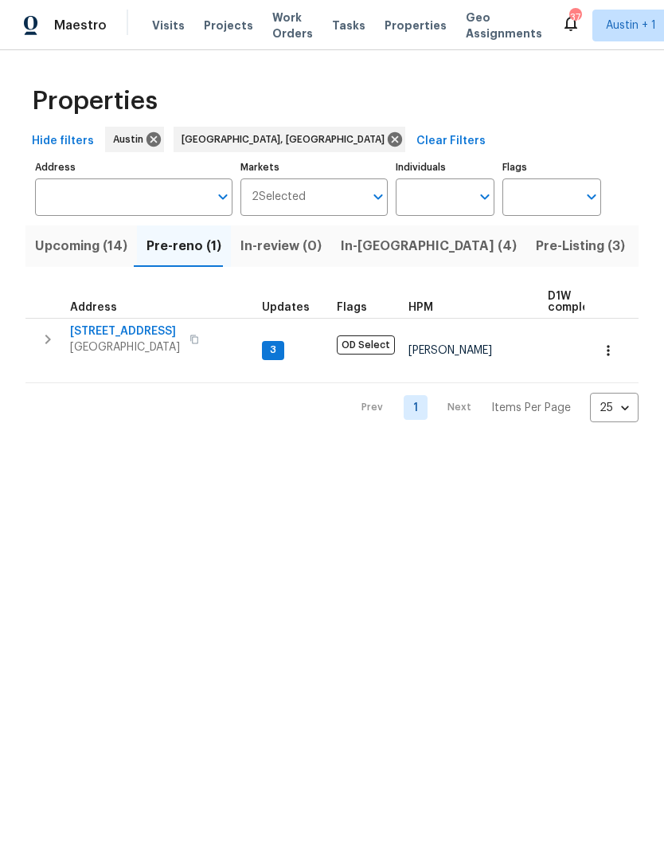
click at [114, 332] on span "6805 Crystalbrook Dr" at bounding box center [125, 331] width 110 height 16
click at [70, 243] on span "Upcoming (14)" at bounding box center [81, 246] width 92 height 22
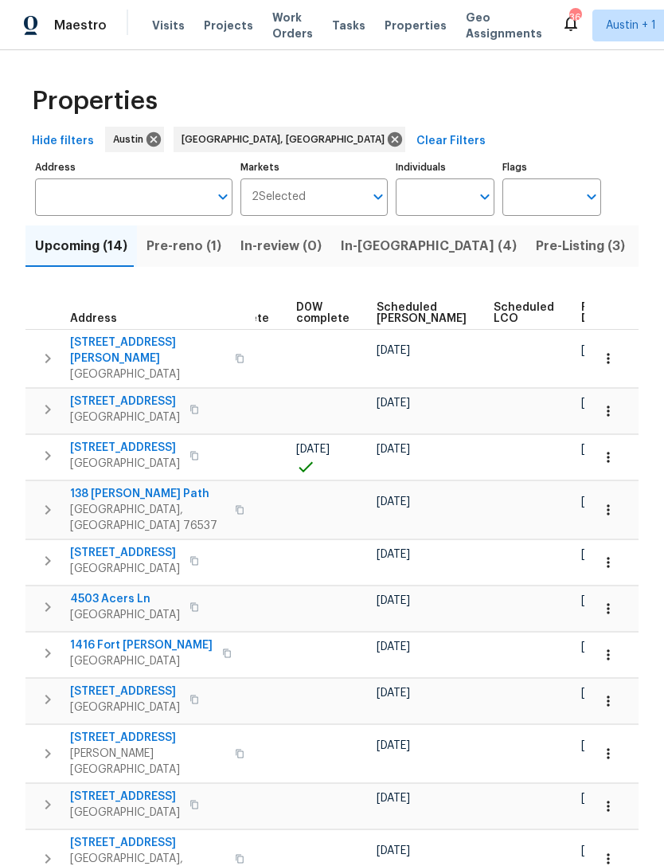
scroll to position [0, 399]
click at [381, 319] on span "Scheduled COE" at bounding box center [422, 313] width 90 height 22
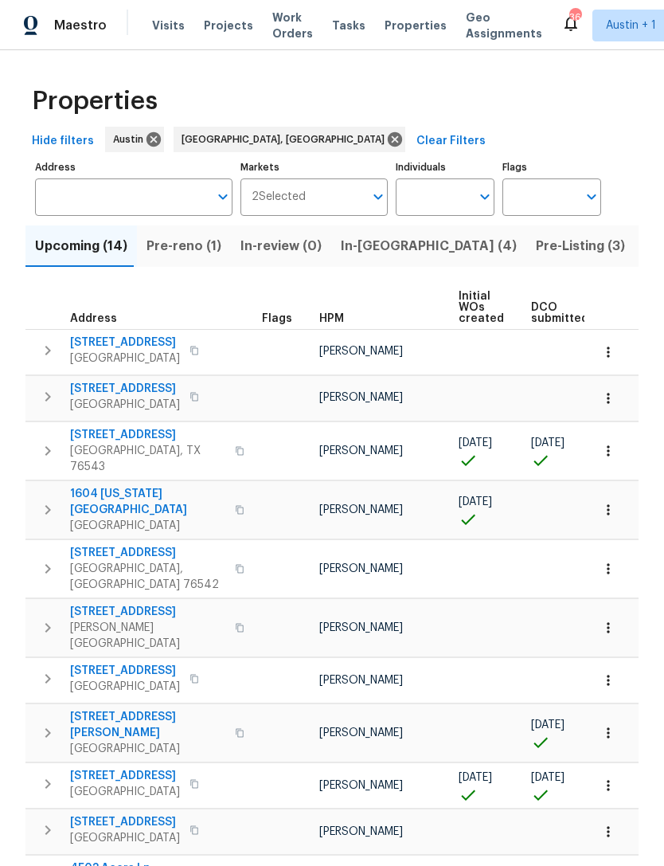
click at [41, 404] on icon "button" at bounding box center [47, 396] width 19 height 19
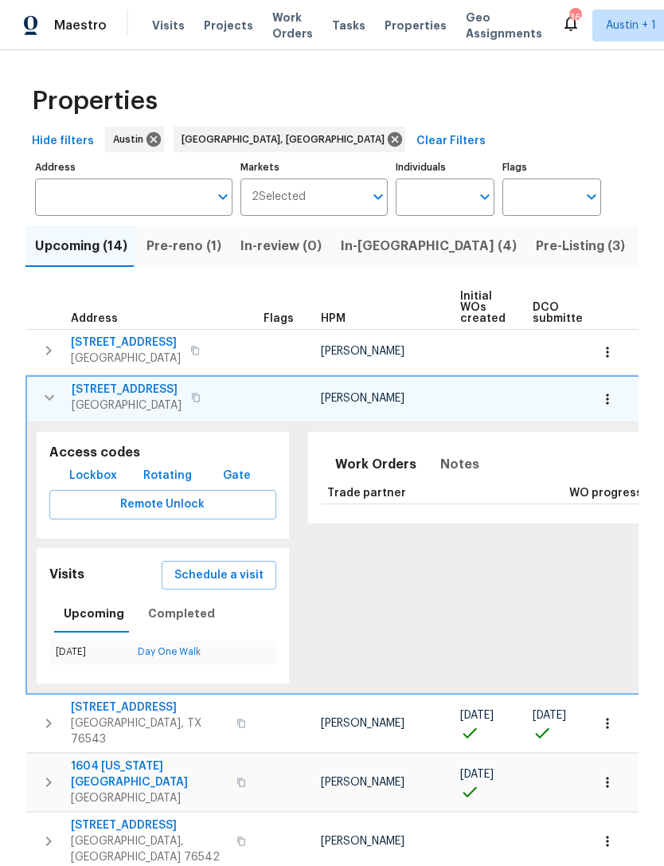
click at [41, 400] on icon "button" at bounding box center [49, 397] width 19 height 19
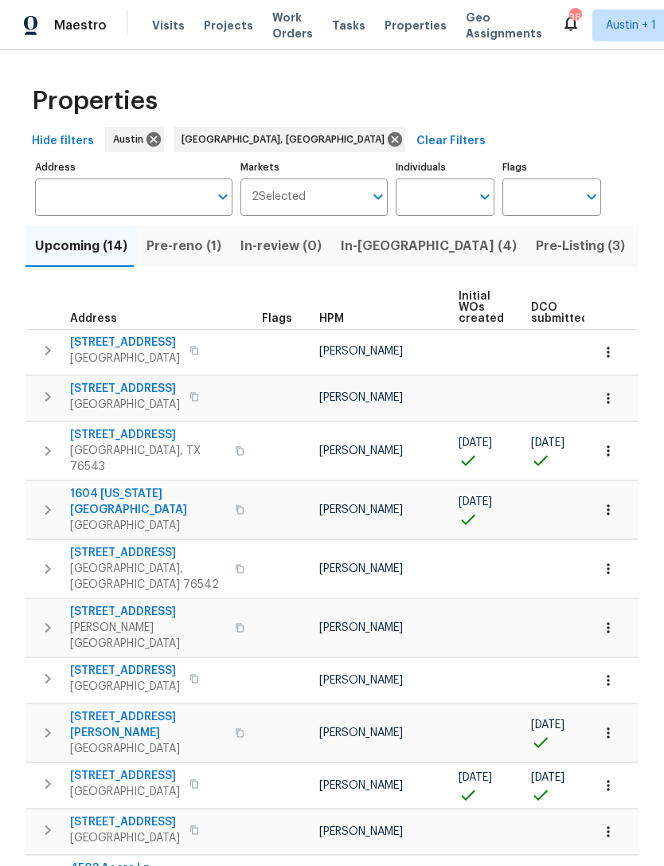
click at [41, 348] on icon "button" at bounding box center [47, 350] width 19 height 19
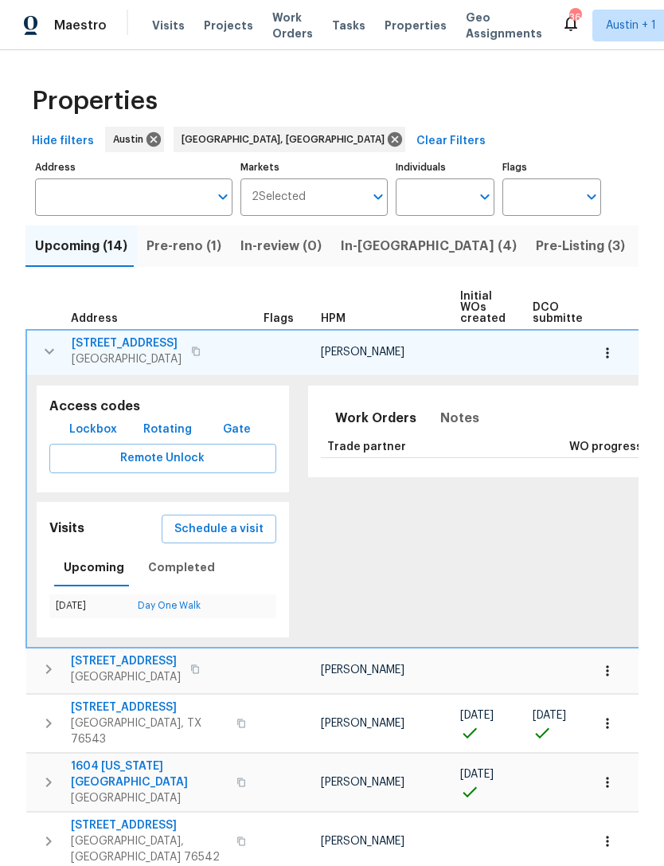
click at [40, 347] on icon "button" at bounding box center [49, 351] width 19 height 19
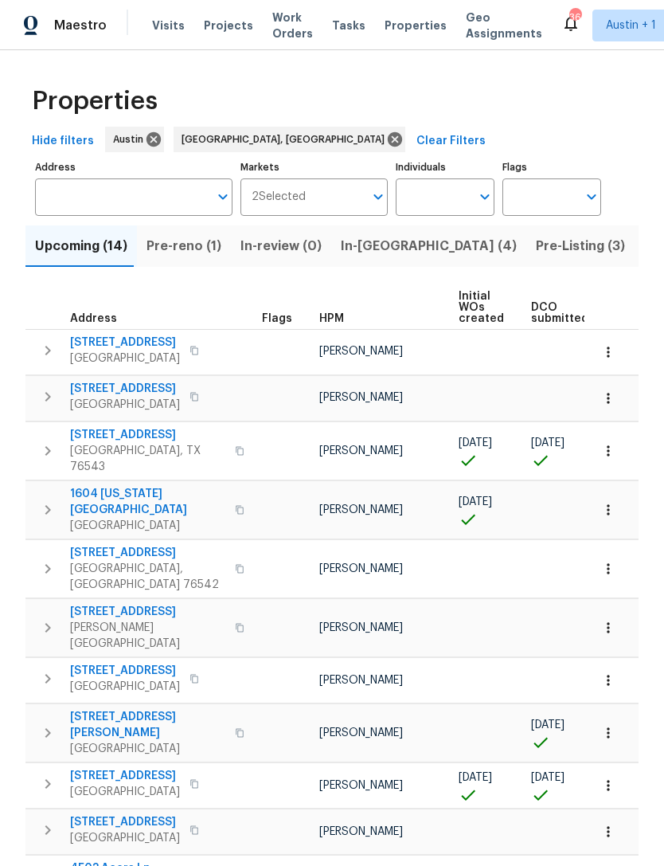
click at [35, 407] on button "button" at bounding box center [48, 397] width 32 height 32
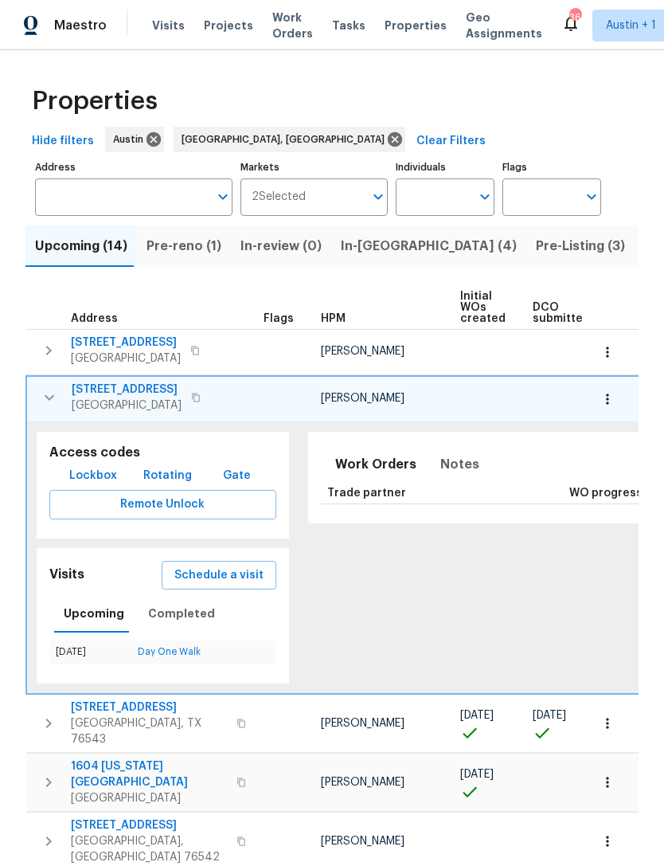
click at [37, 401] on button "button" at bounding box center [49, 397] width 32 height 32
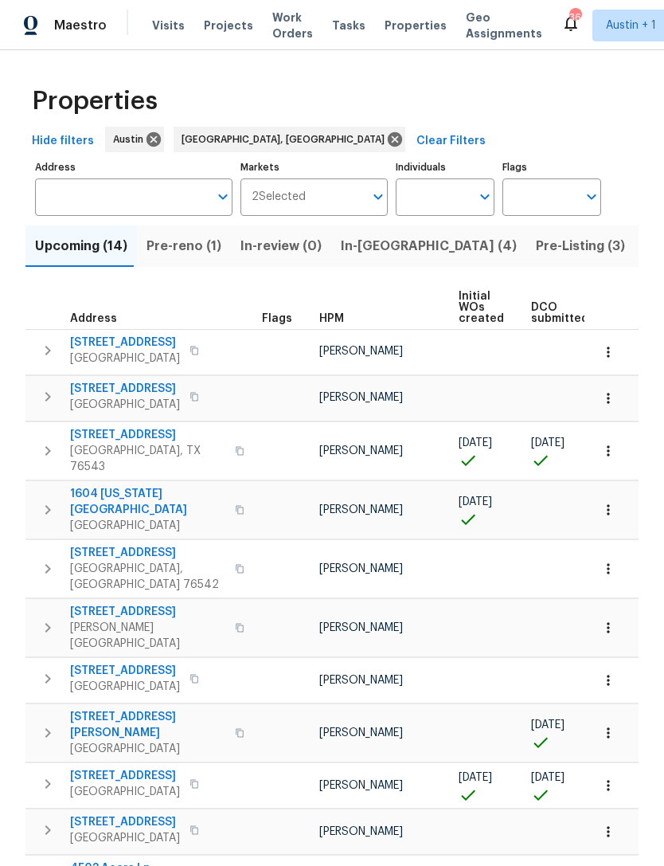
click at [50, 399] on icon "button" at bounding box center [47, 396] width 19 height 19
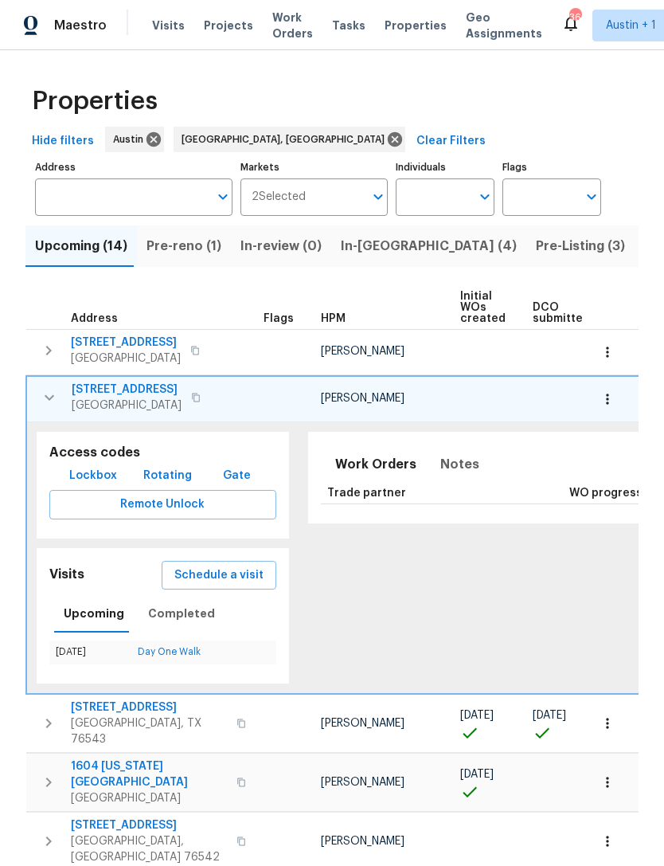
click at [111, 393] on span "4205 Windberry Ct" at bounding box center [127, 389] width 110 height 16
click at [44, 399] on icon "button" at bounding box center [49, 397] width 19 height 19
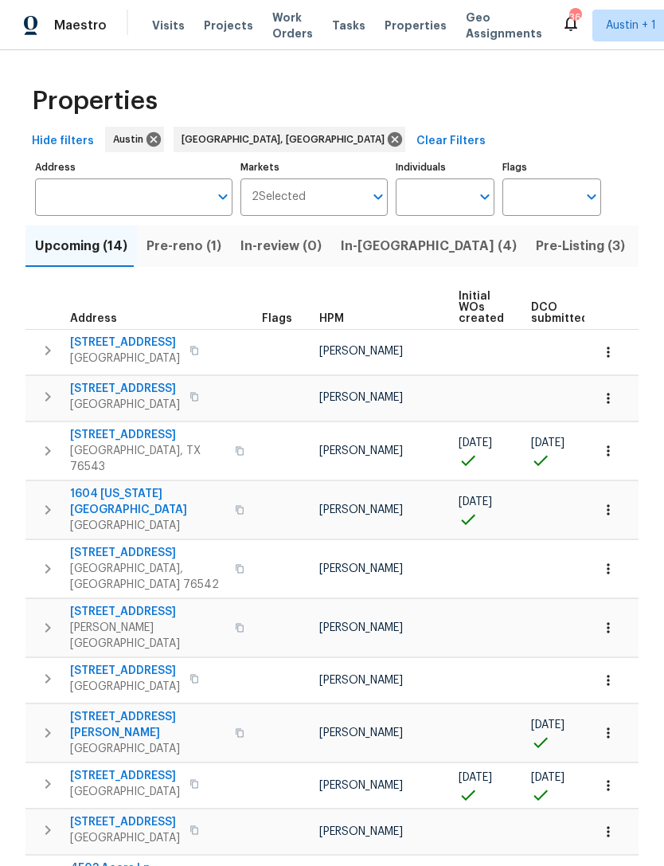
click at [358, 250] on span "In-reno (4)" at bounding box center [429, 246] width 176 height 22
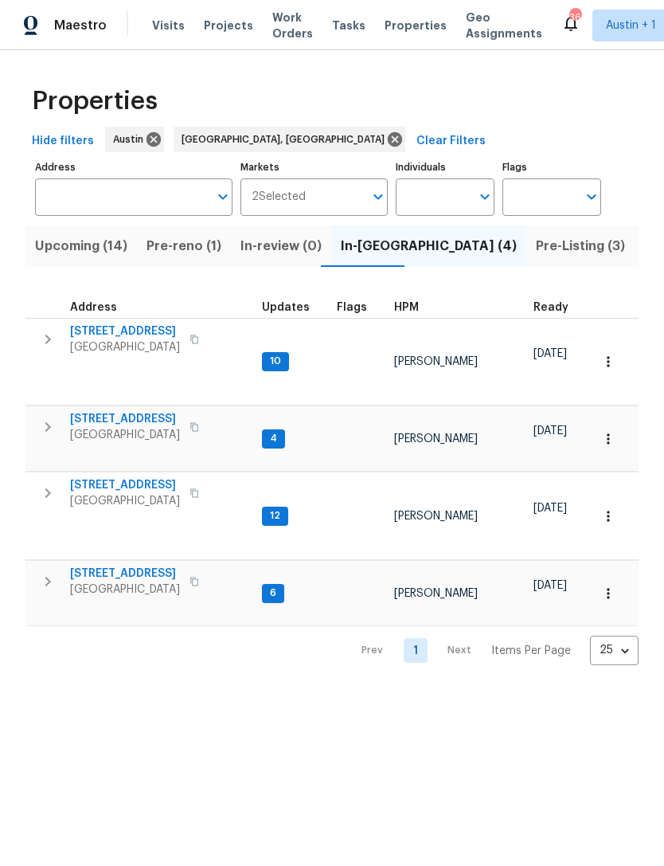
click at [84, 244] on span "Upcoming (14)" at bounding box center [81, 246] width 92 height 22
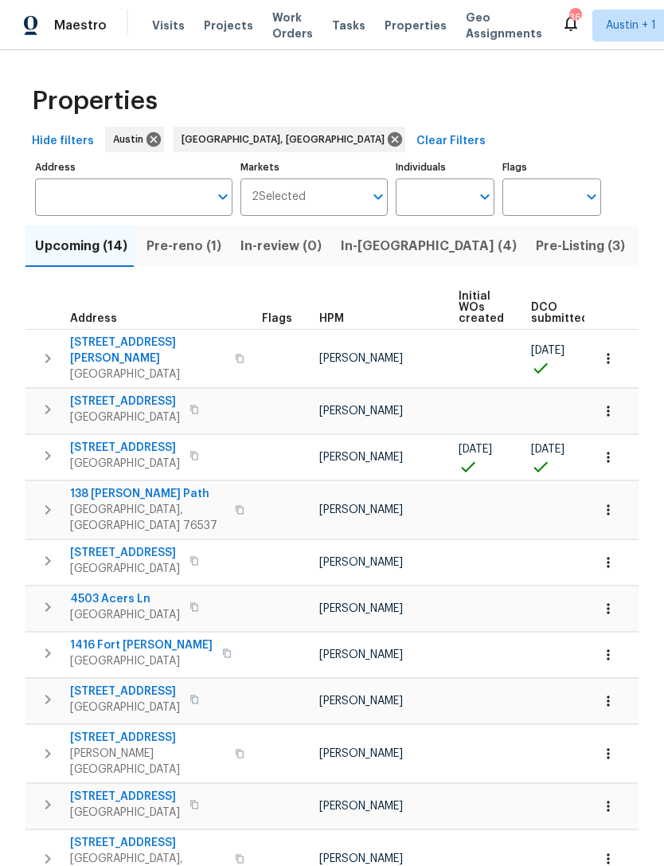
click at [358, 242] on span "In-reno (4)" at bounding box center [429, 246] width 176 height 22
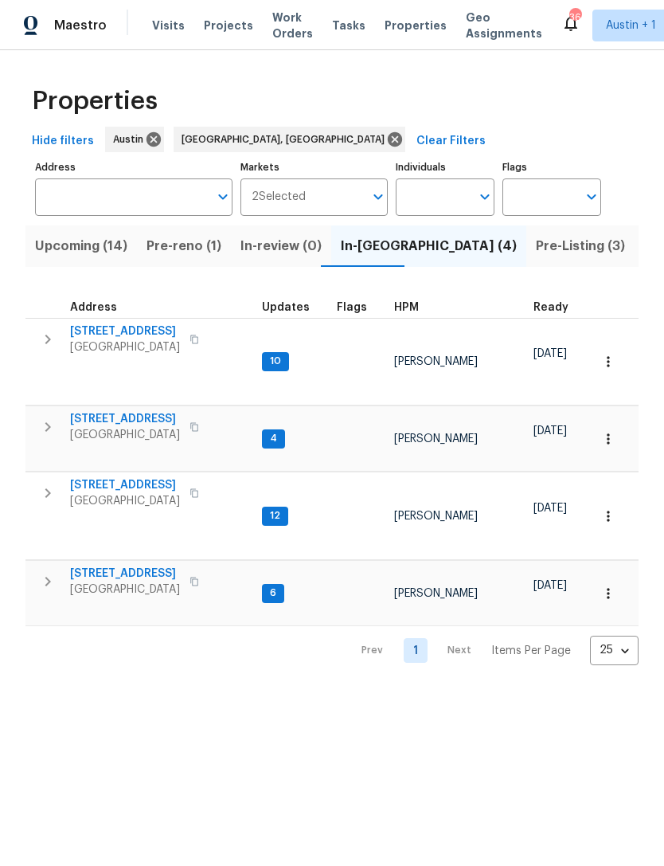
scroll to position [13, 0]
click at [59, 254] on span "Upcoming (14)" at bounding box center [81, 246] width 92 height 22
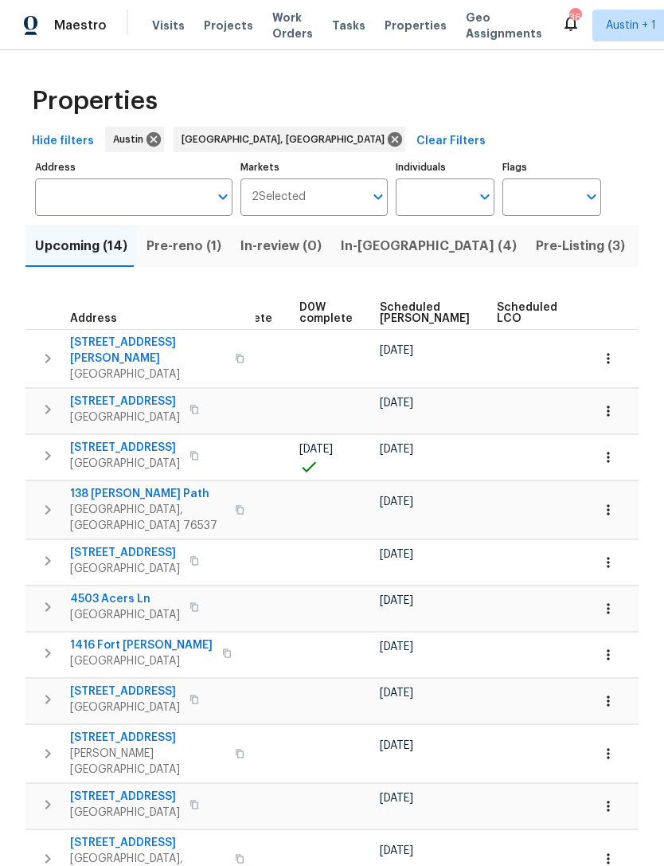
scroll to position [0, 394]
click at [387, 313] on span "Scheduled COE" at bounding box center [427, 313] width 90 height 22
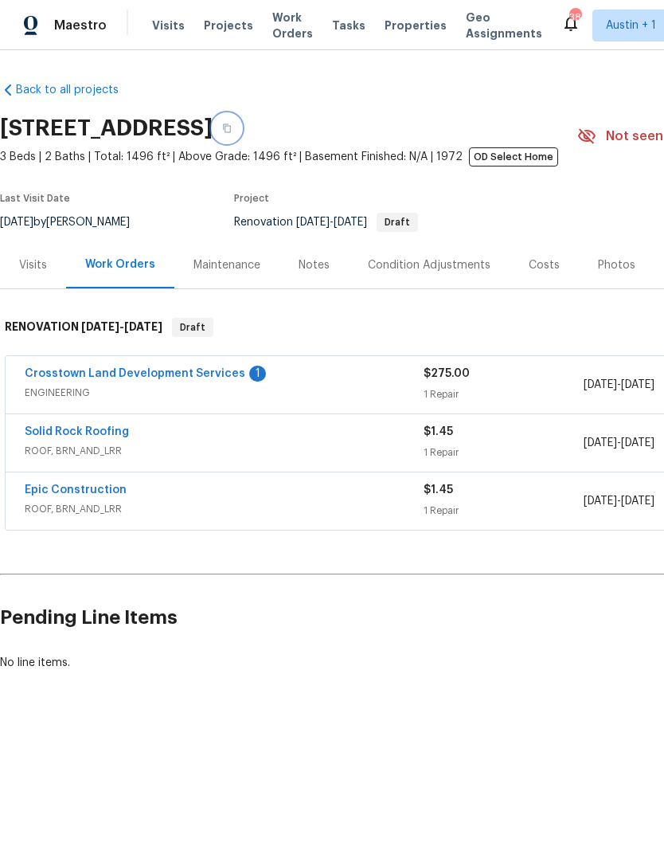
click at [241, 138] on button "button" at bounding box center [227, 128] width 29 height 29
click at [77, 379] on link "Crosstown Land Development Services" at bounding box center [135, 373] width 221 height 11
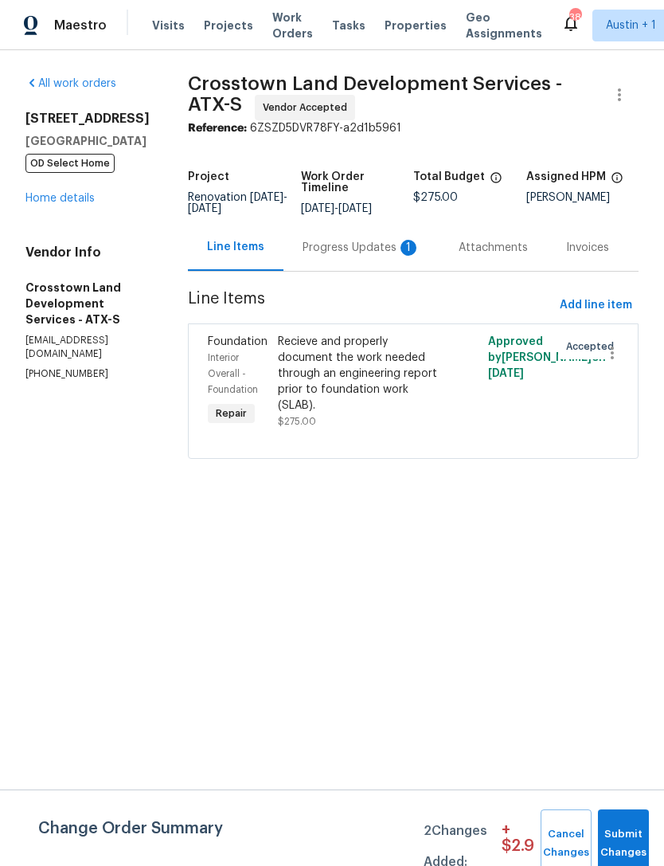
click at [372, 256] on div "Progress Updates 1" at bounding box center [362, 248] width 118 height 16
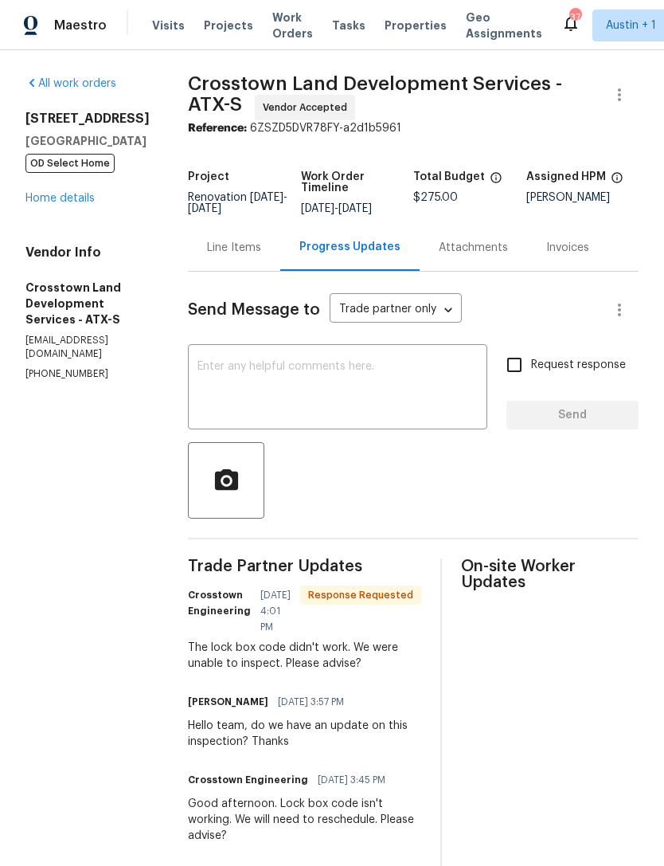
click at [261, 256] on div "Line Items" at bounding box center [234, 248] width 54 height 16
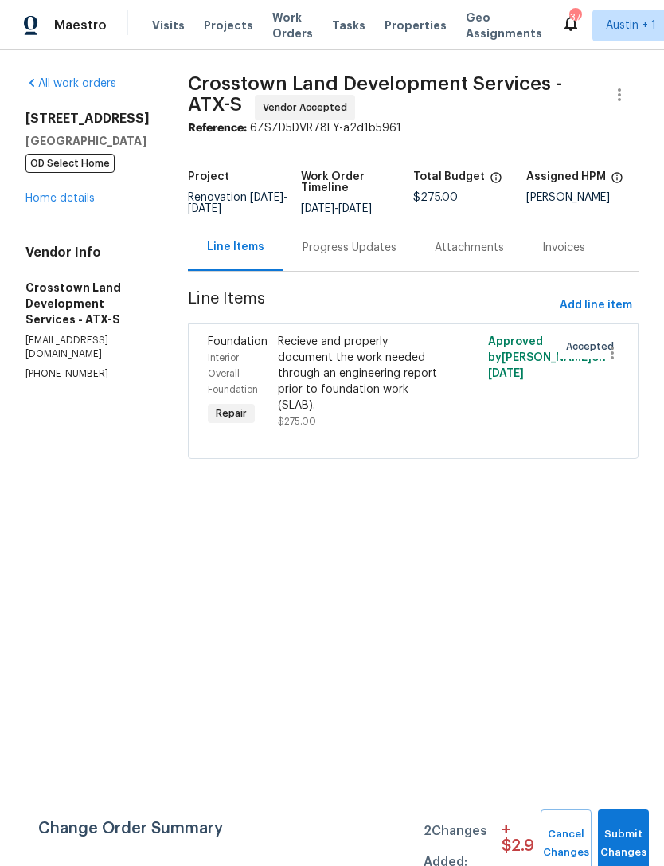
click at [506, 268] on div "Attachments" at bounding box center [470, 247] width 108 height 47
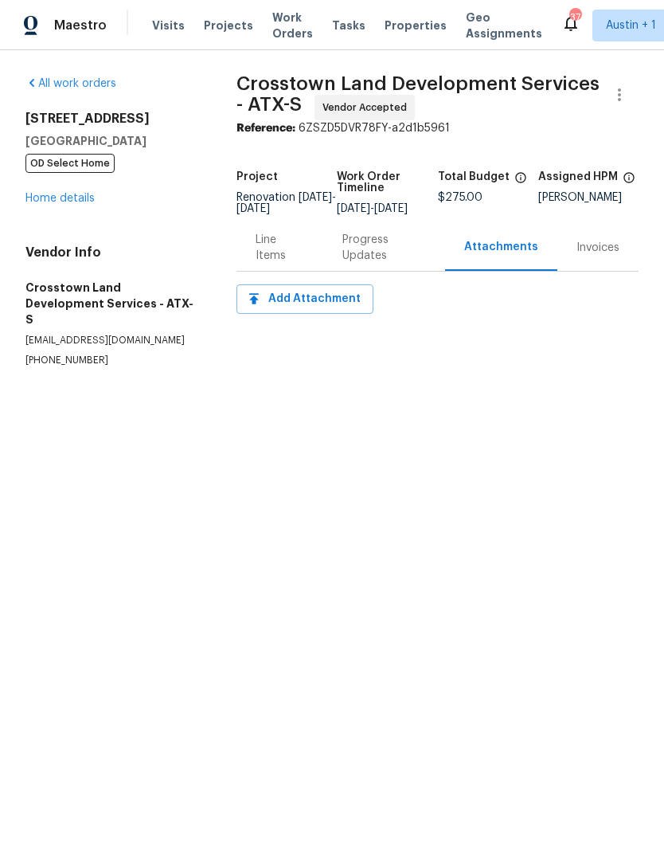
click at [276, 264] on div "Line Items" at bounding box center [280, 248] width 49 height 32
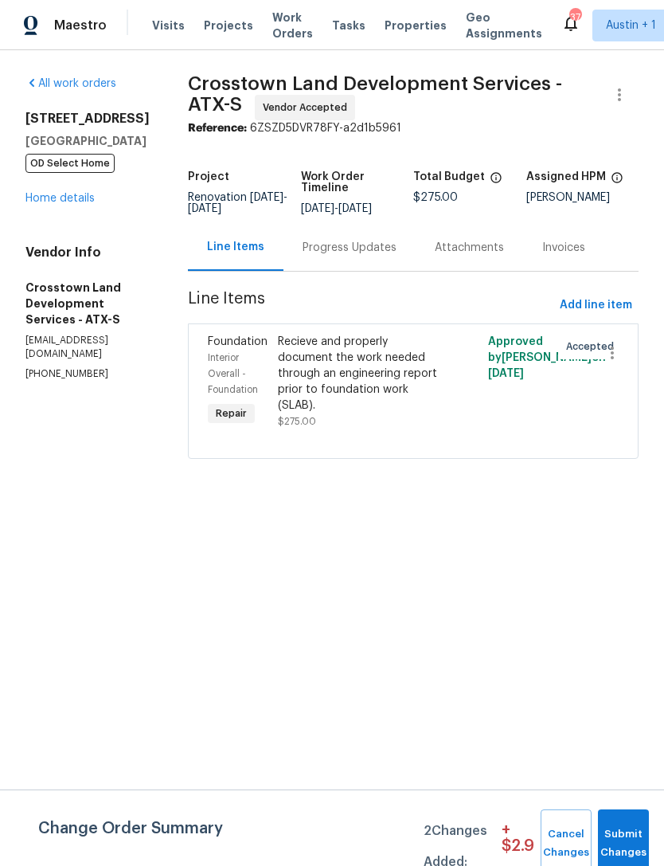
click at [46, 203] on link "Home details" at bounding box center [59, 198] width 69 height 11
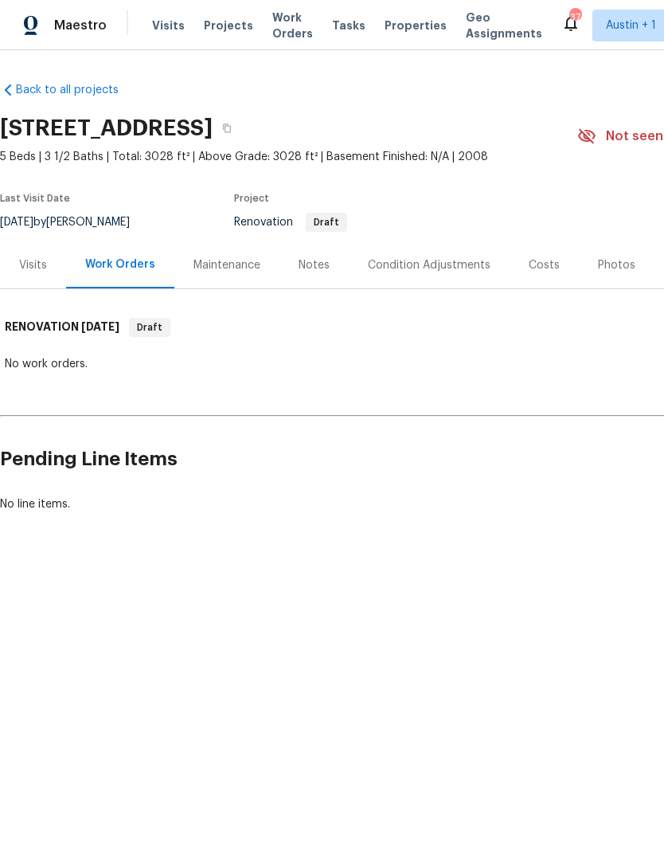
click at [299, 271] on div "Notes" at bounding box center [314, 265] width 31 height 16
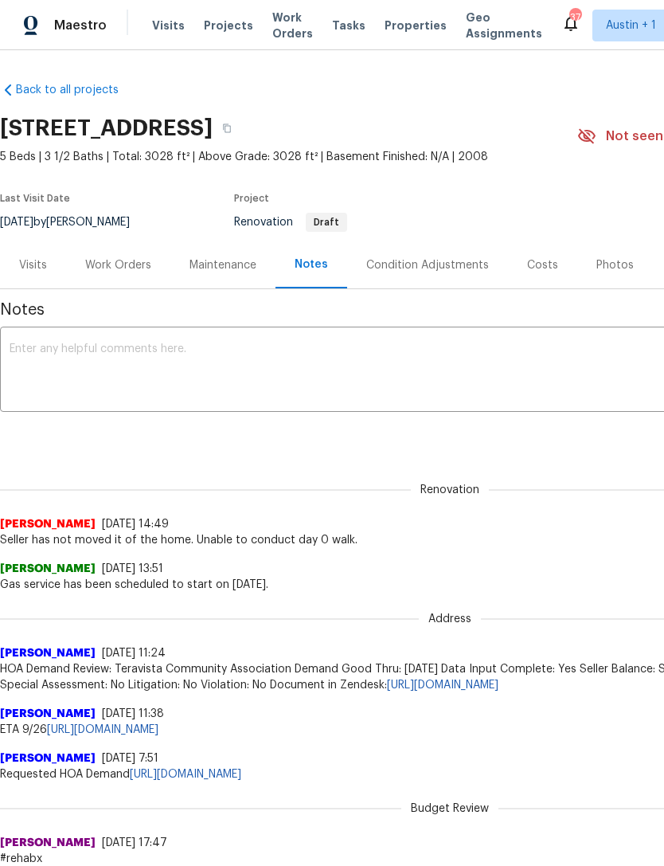
click at [22, 268] on div "Visits" at bounding box center [33, 265] width 28 height 16
